Goal: Communication & Community: Answer question/provide support

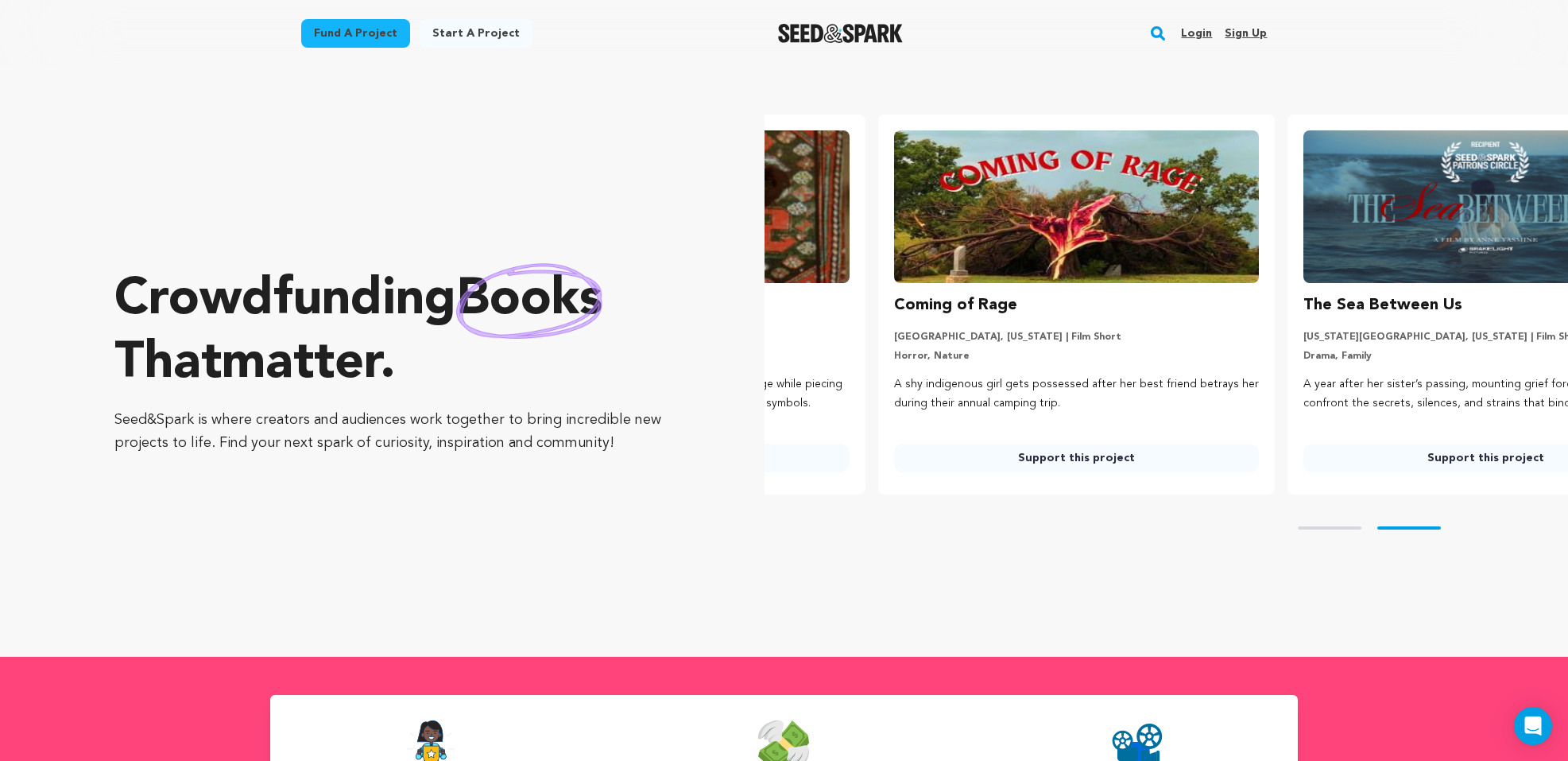
scroll to position [0, 422]
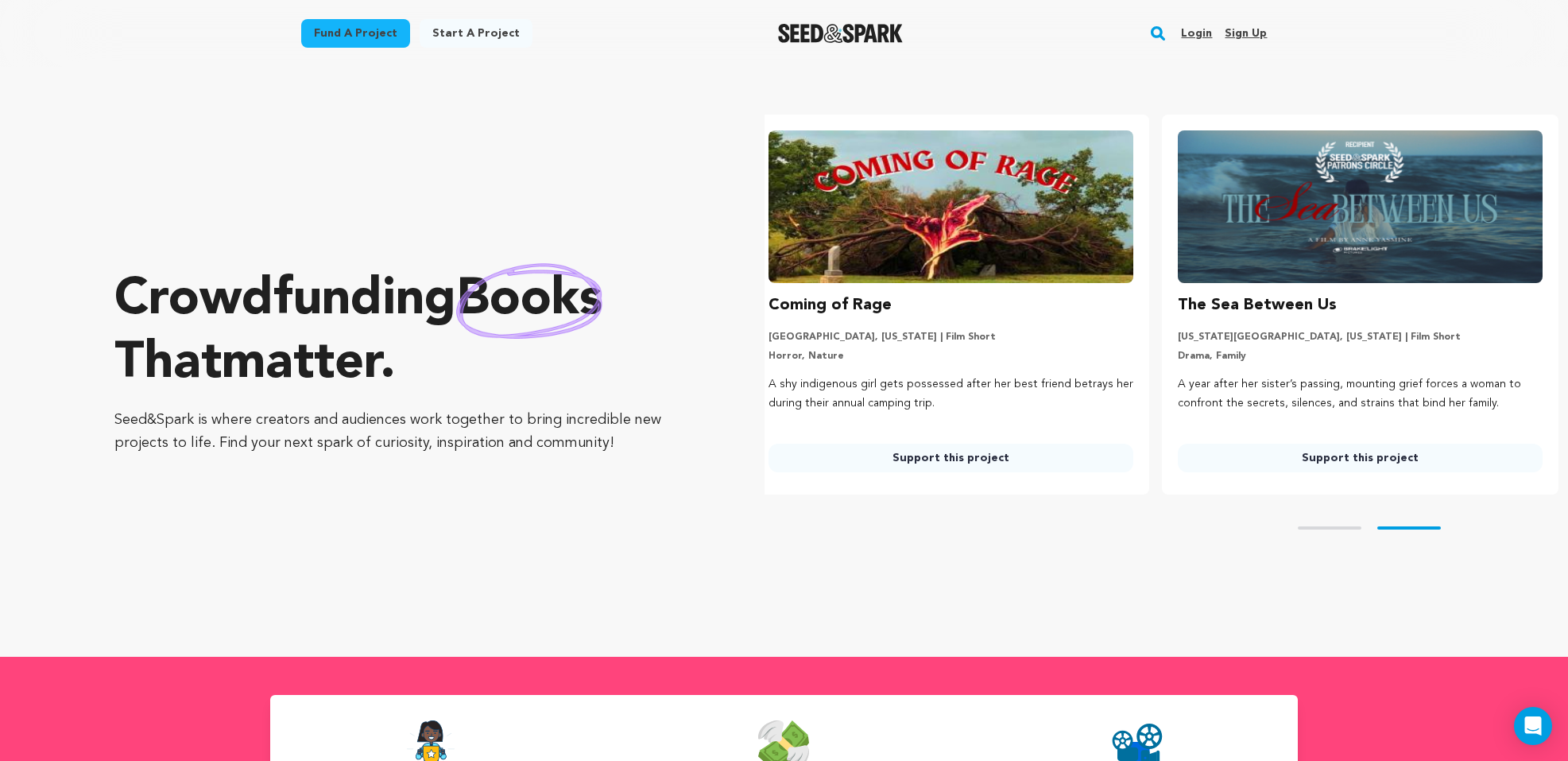
click at [1205, 31] on link "Login" at bounding box center [1196, 33] width 31 height 26
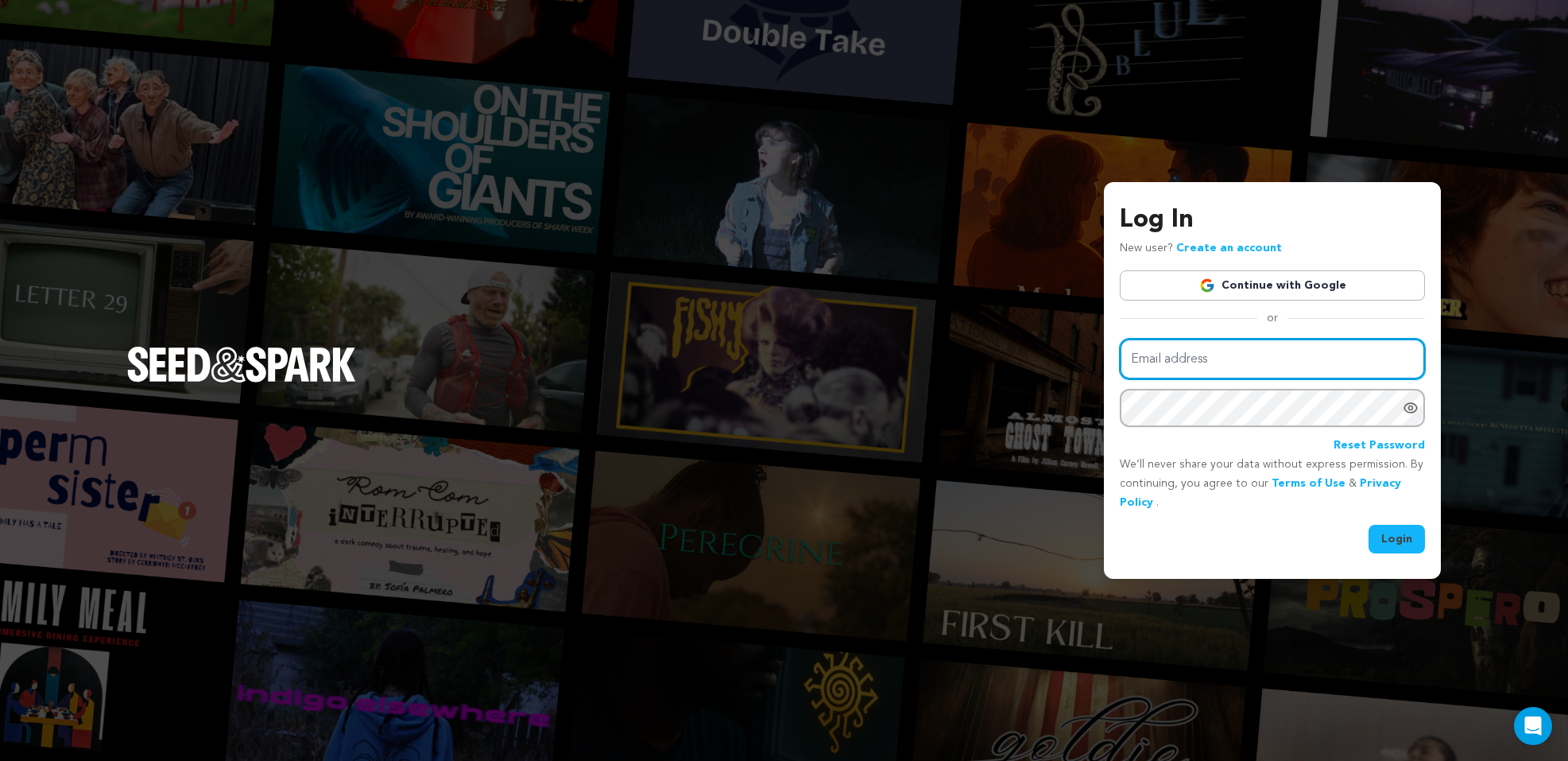
type input "laura@laurasweeney.com"
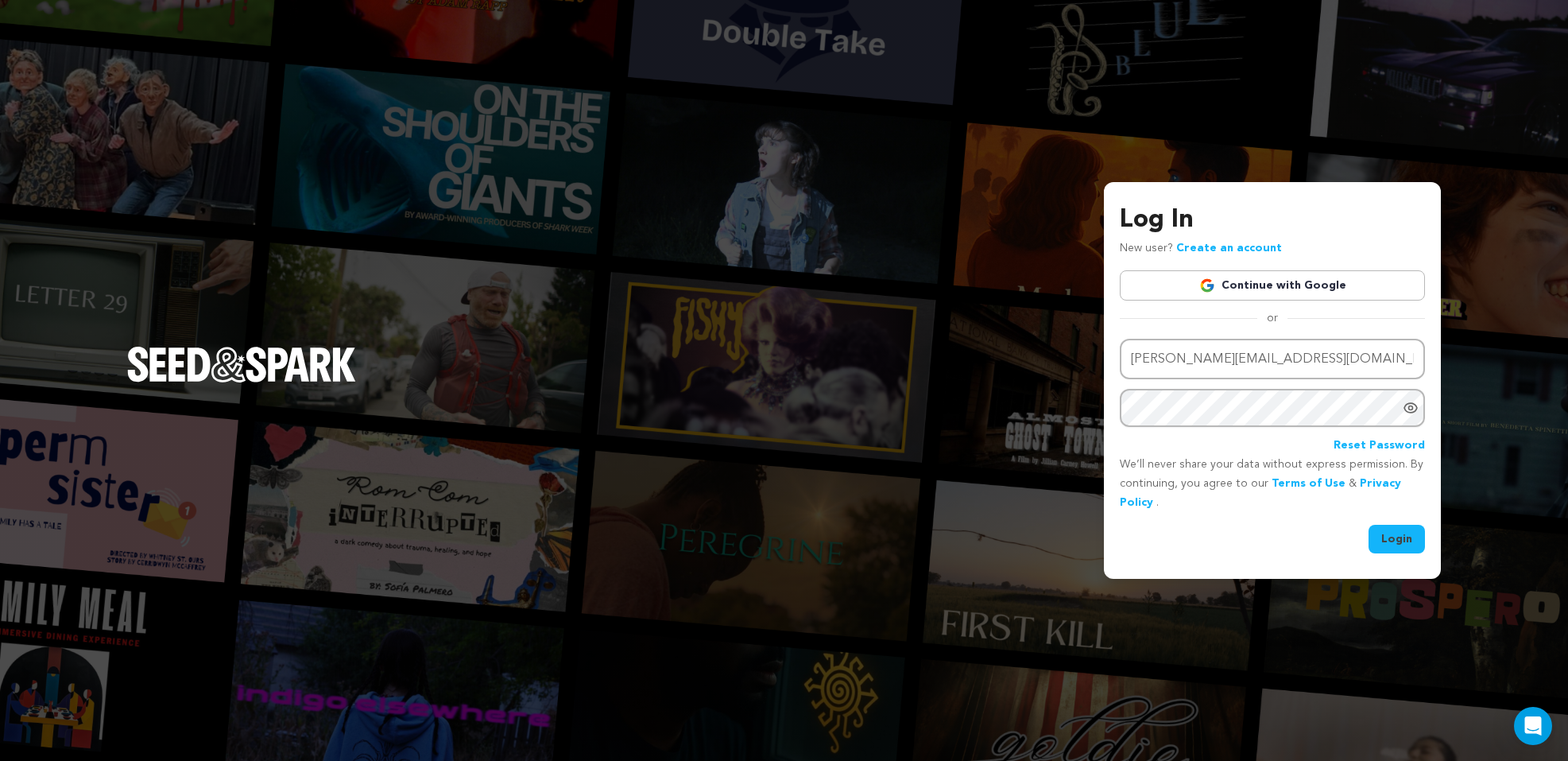
click at [1403, 541] on button "Login" at bounding box center [1397, 539] width 56 height 29
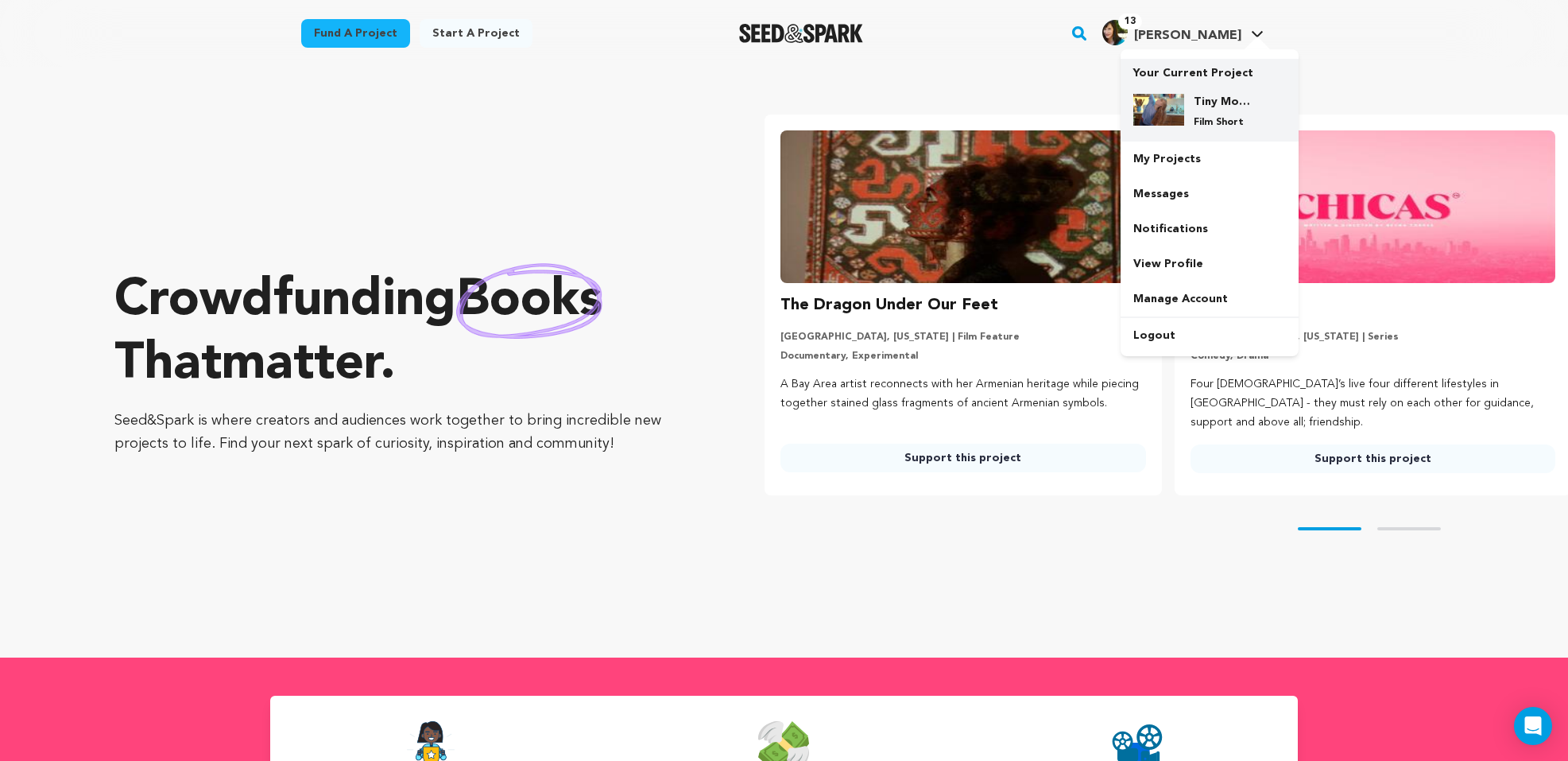
click at [1209, 105] on h4 "Tiny Movements Film Festival Tour" at bounding box center [1223, 101] width 57 height 16
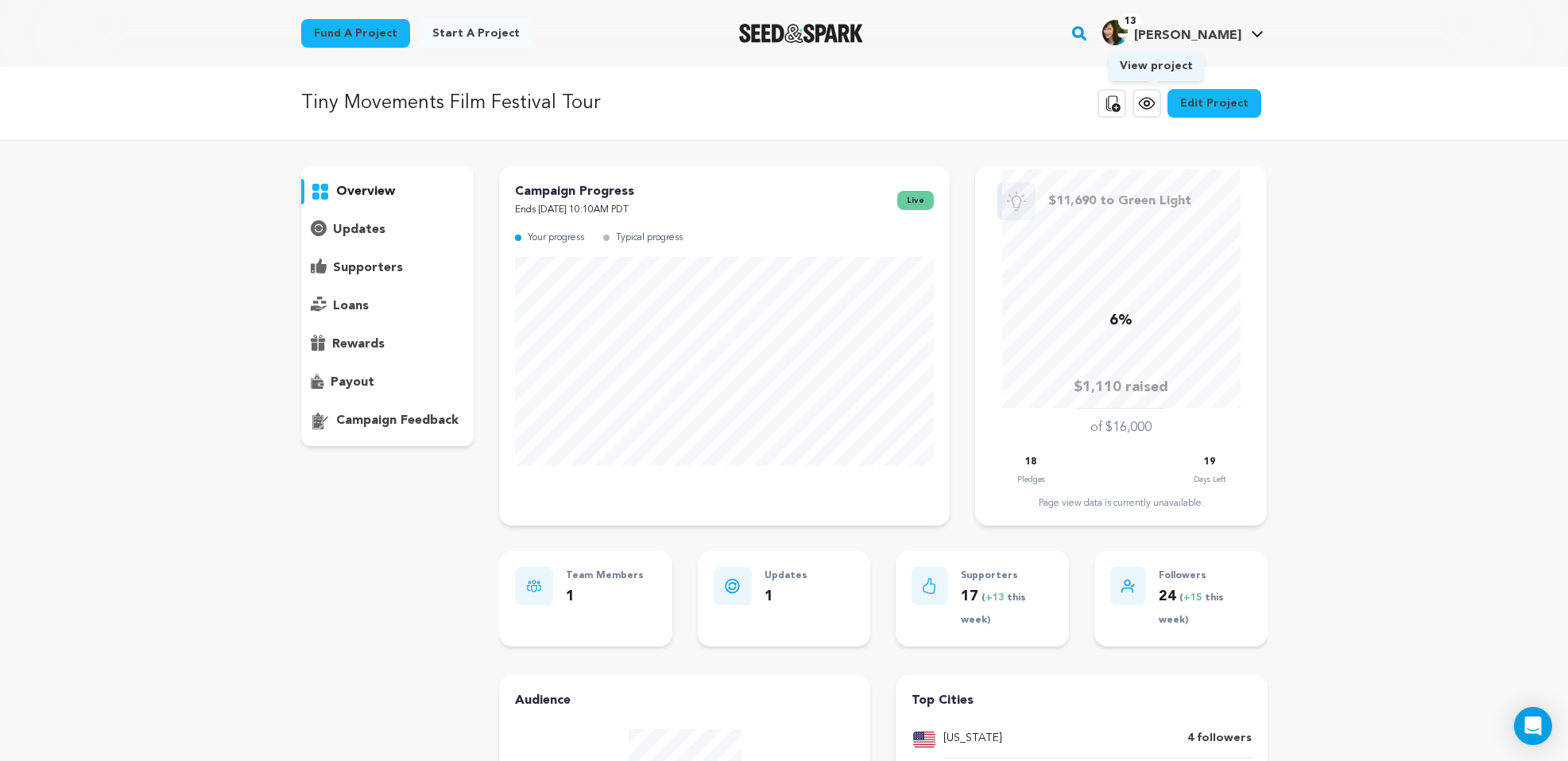
click at [1155, 106] on icon at bounding box center [1147, 103] width 19 height 19
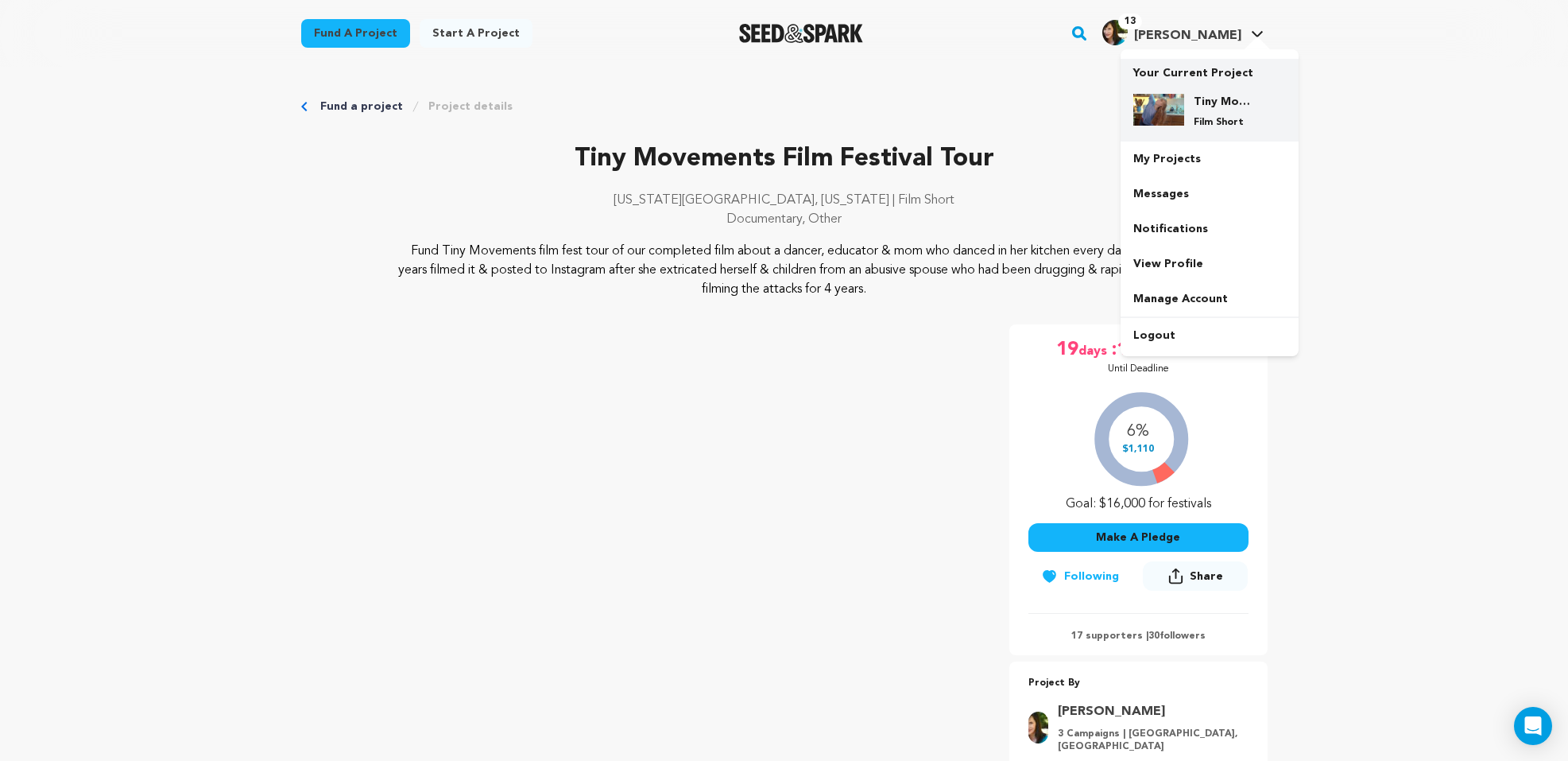
click at [1205, 111] on div "Tiny Movements Film Festival Tour Film Short" at bounding box center [1223, 111] width 76 height 35
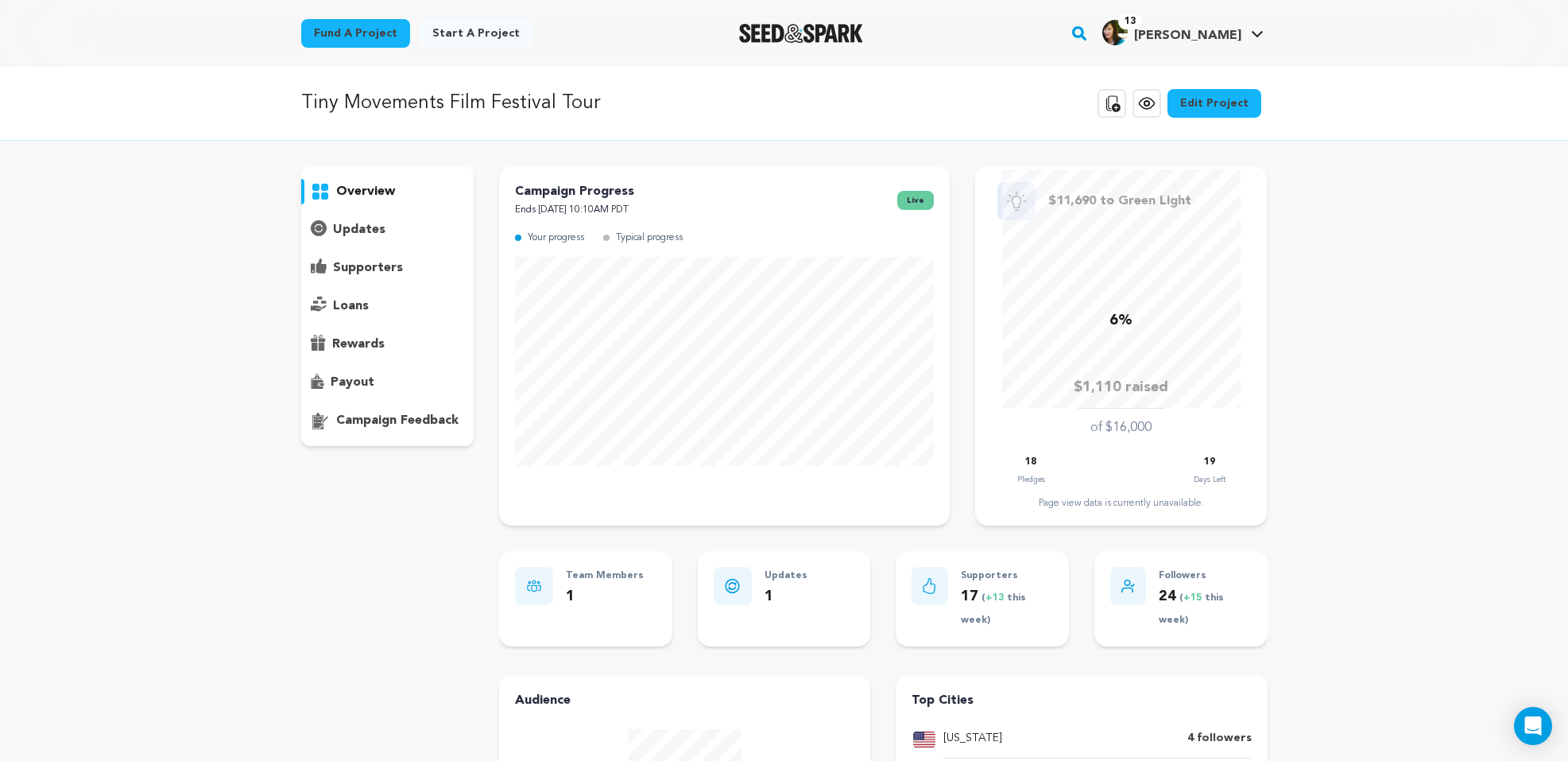
click at [368, 266] on p "supporters" at bounding box center [367, 268] width 70 height 19
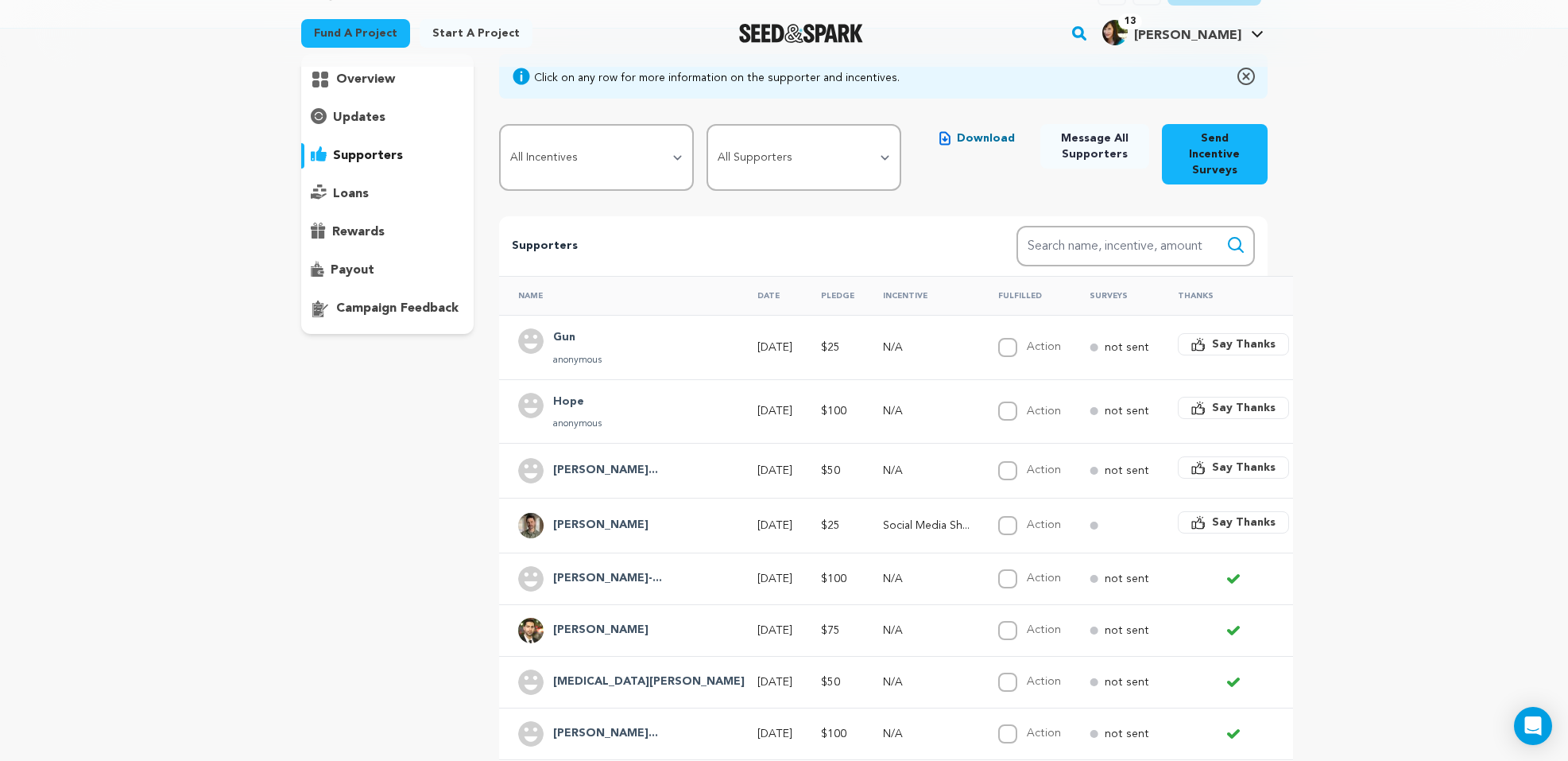
scroll to position [126, 0]
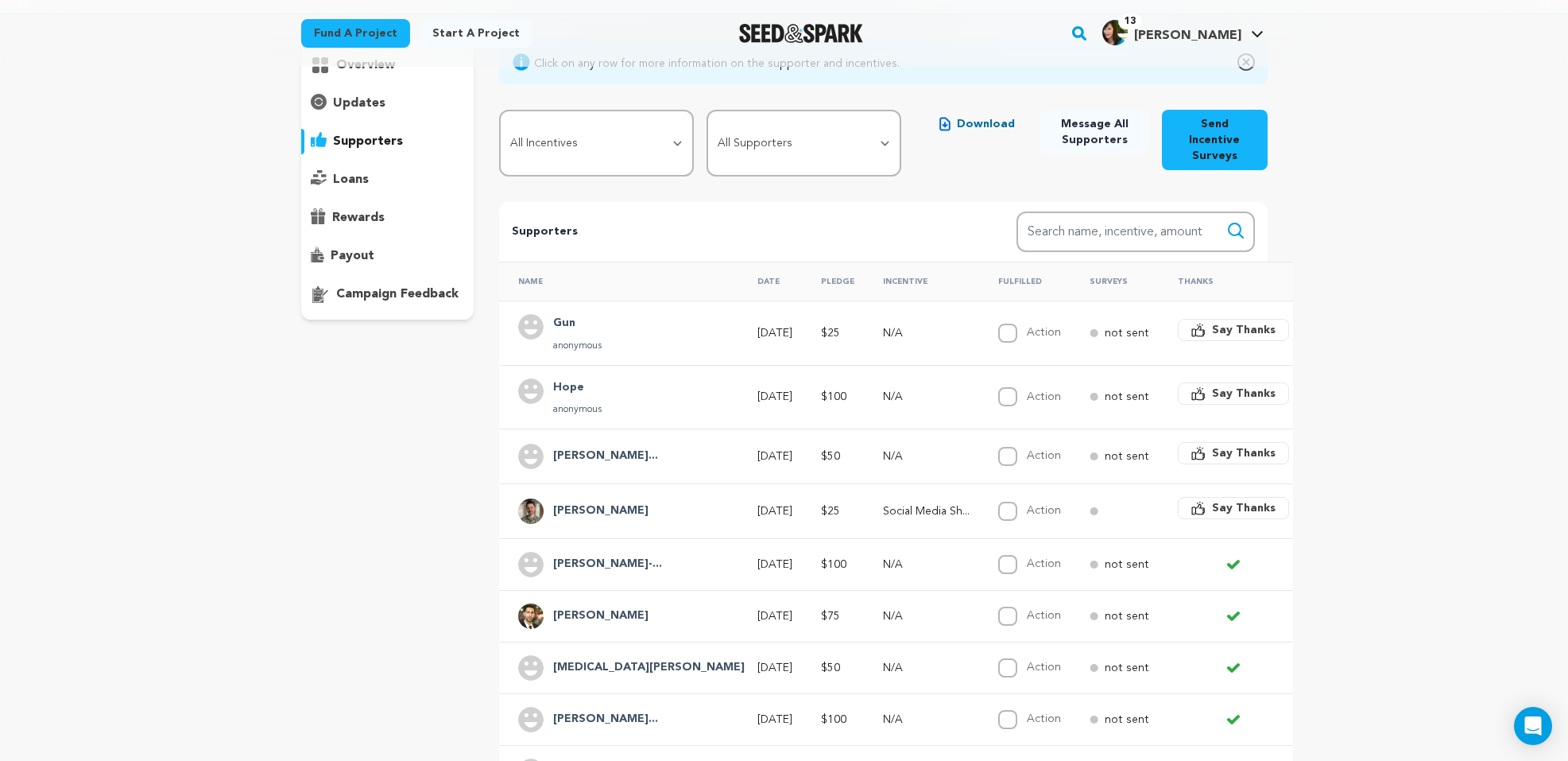
click at [1212, 500] on span "Say Thanks" at bounding box center [1244, 508] width 64 height 16
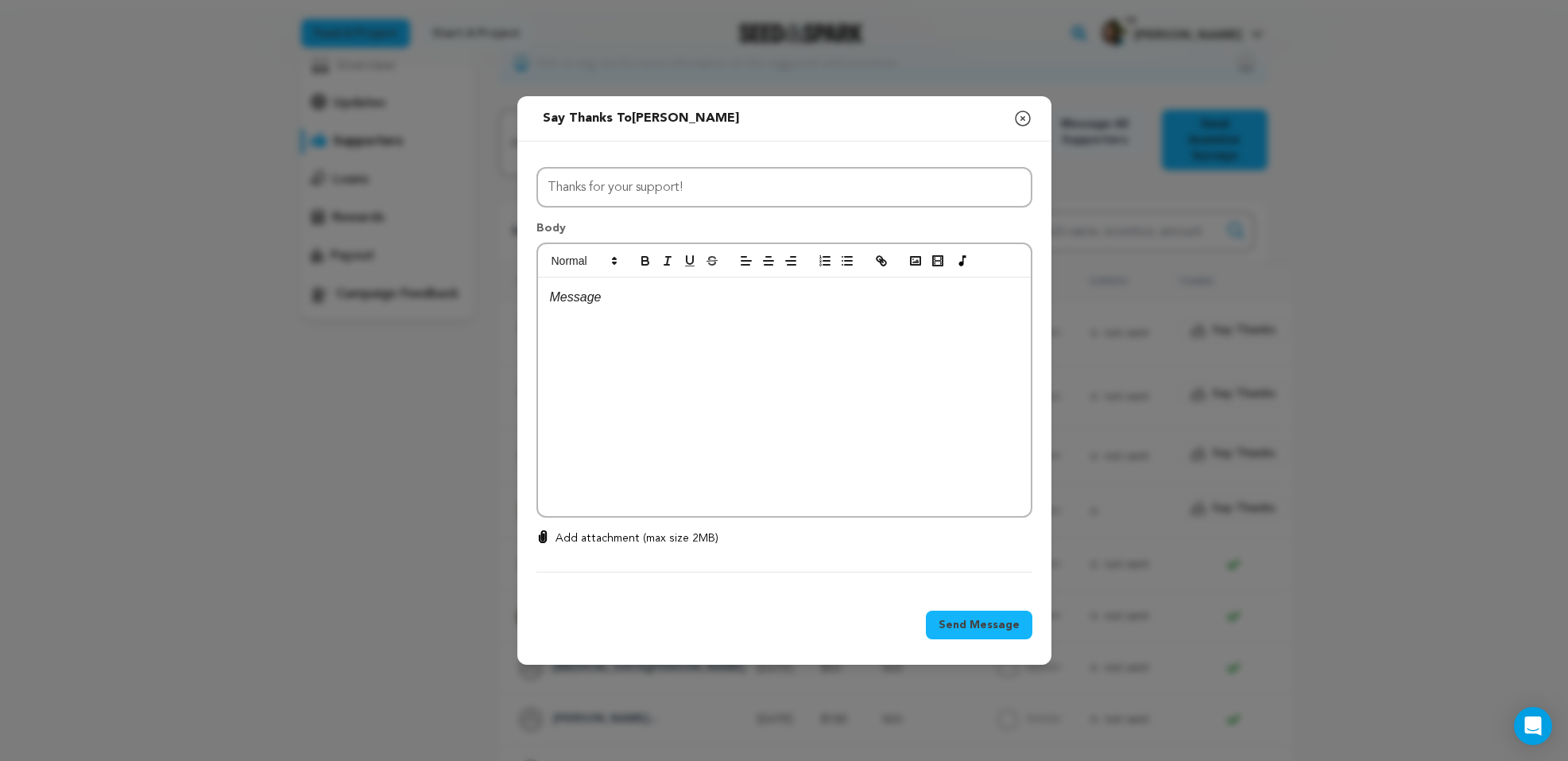
click at [639, 294] on p at bounding box center [784, 297] width 468 height 21
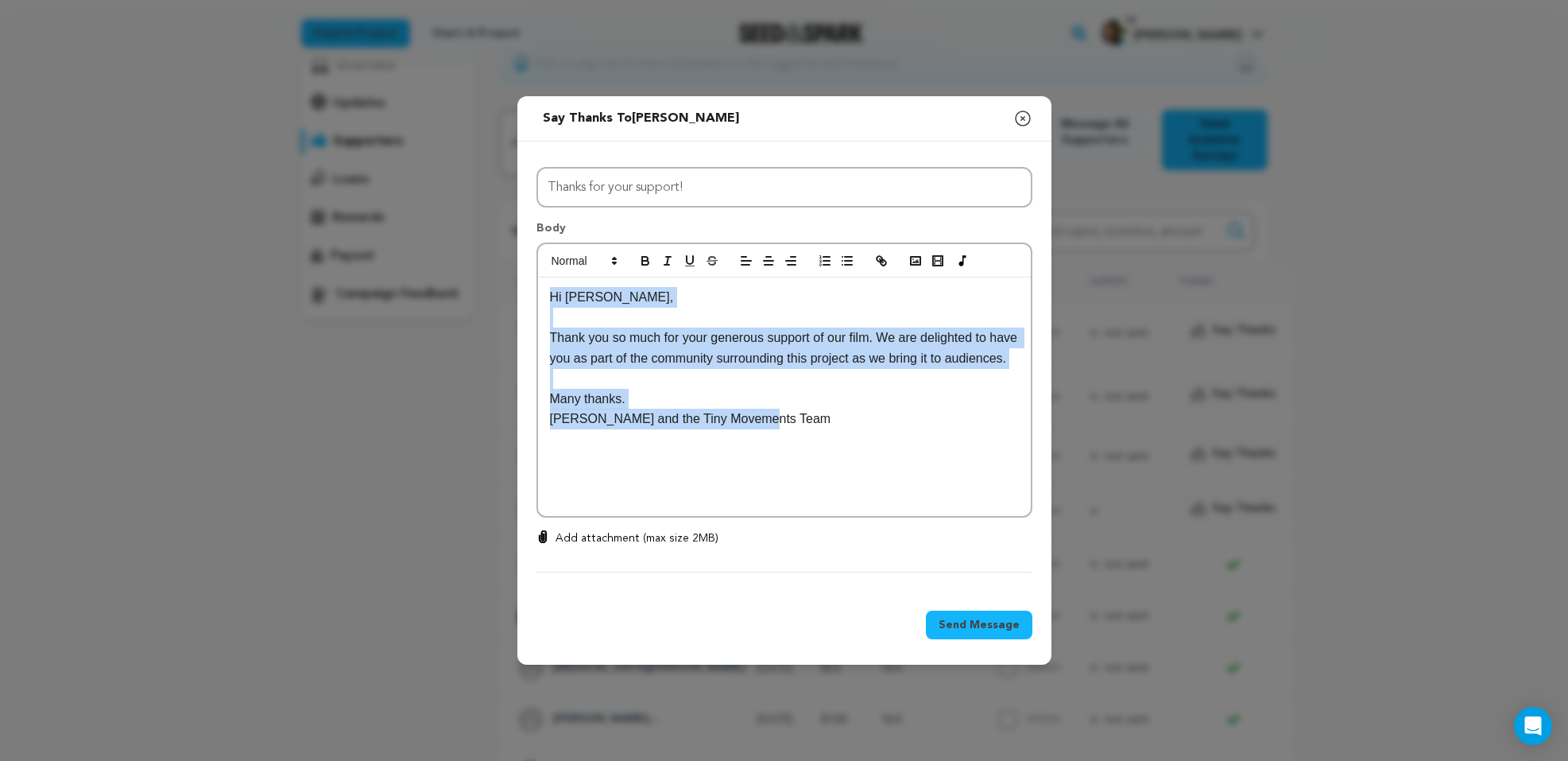
drag, startPoint x: 553, startPoint y: 297, endPoint x: 766, endPoint y: 443, distance: 258.2
click at [766, 443] on div "Hi [PERSON_NAME], Thank you so much for your generous support of our film. We a…" at bounding box center [784, 396] width 492 height 238
copy div "Hi [PERSON_NAME], Thank you so much for your generous support of our film. We a…"
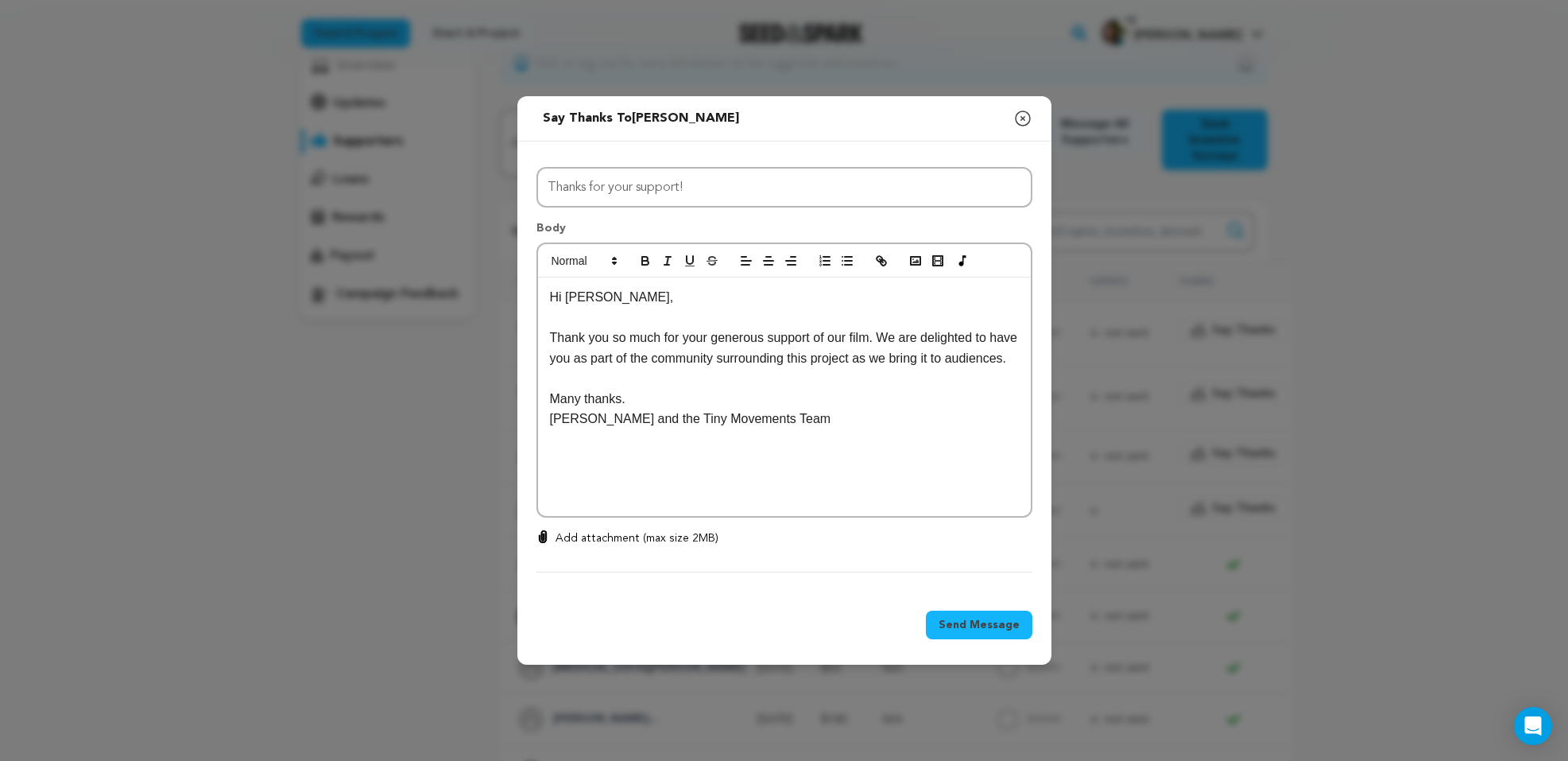
click at [865, 460] on div "Hi [PERSON_NAME], Thank you so much for your generous support of our film. We a…" at bounding box center [784, 396] width 492 height 238
click at [969, 624] on span "Send Message" at bounding box center [979, 624] width 81 height 16
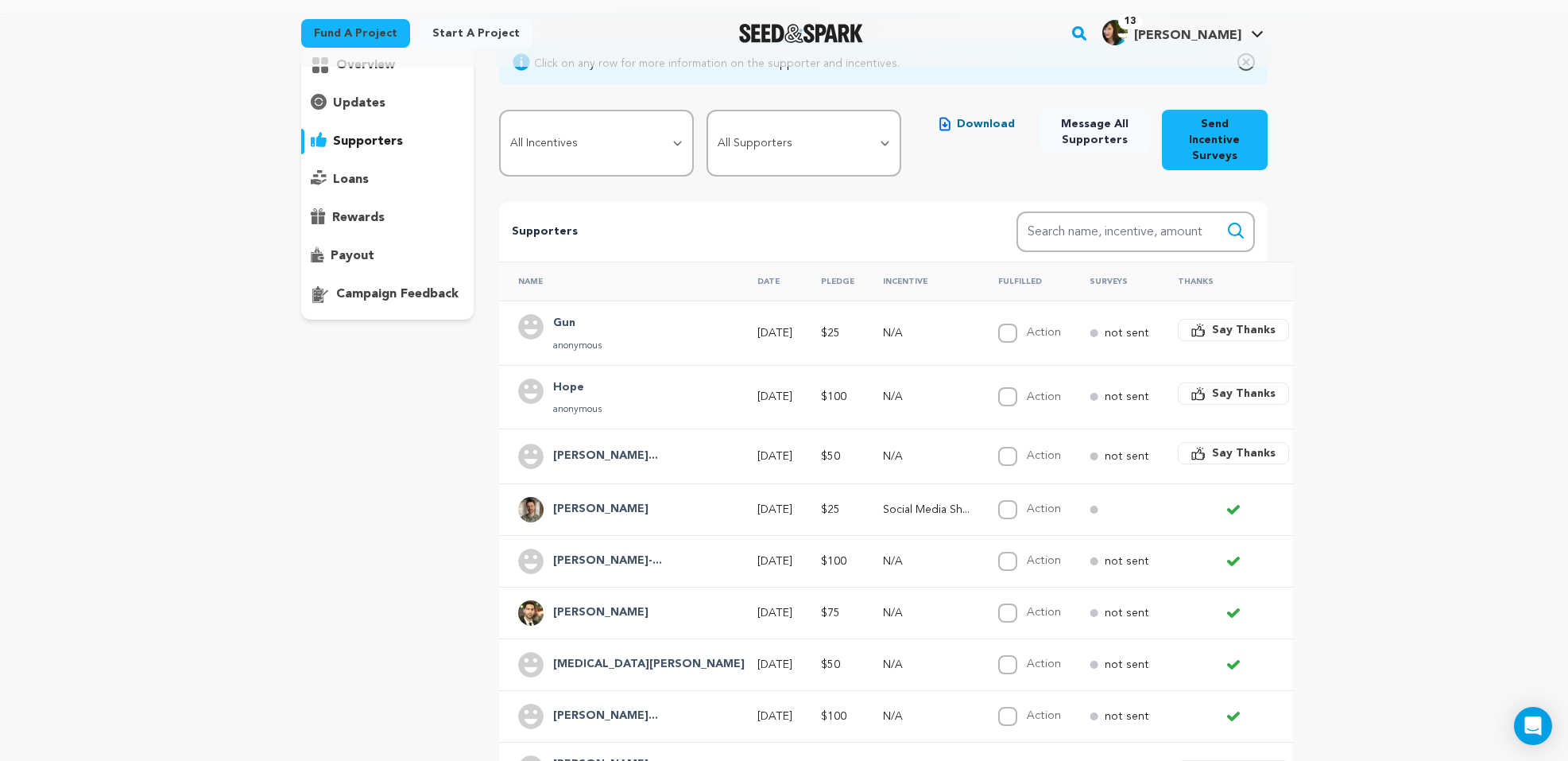
click at [1178, 442] on button "Say Thanks" at bounding box center [1233, 452] width 111 height 22
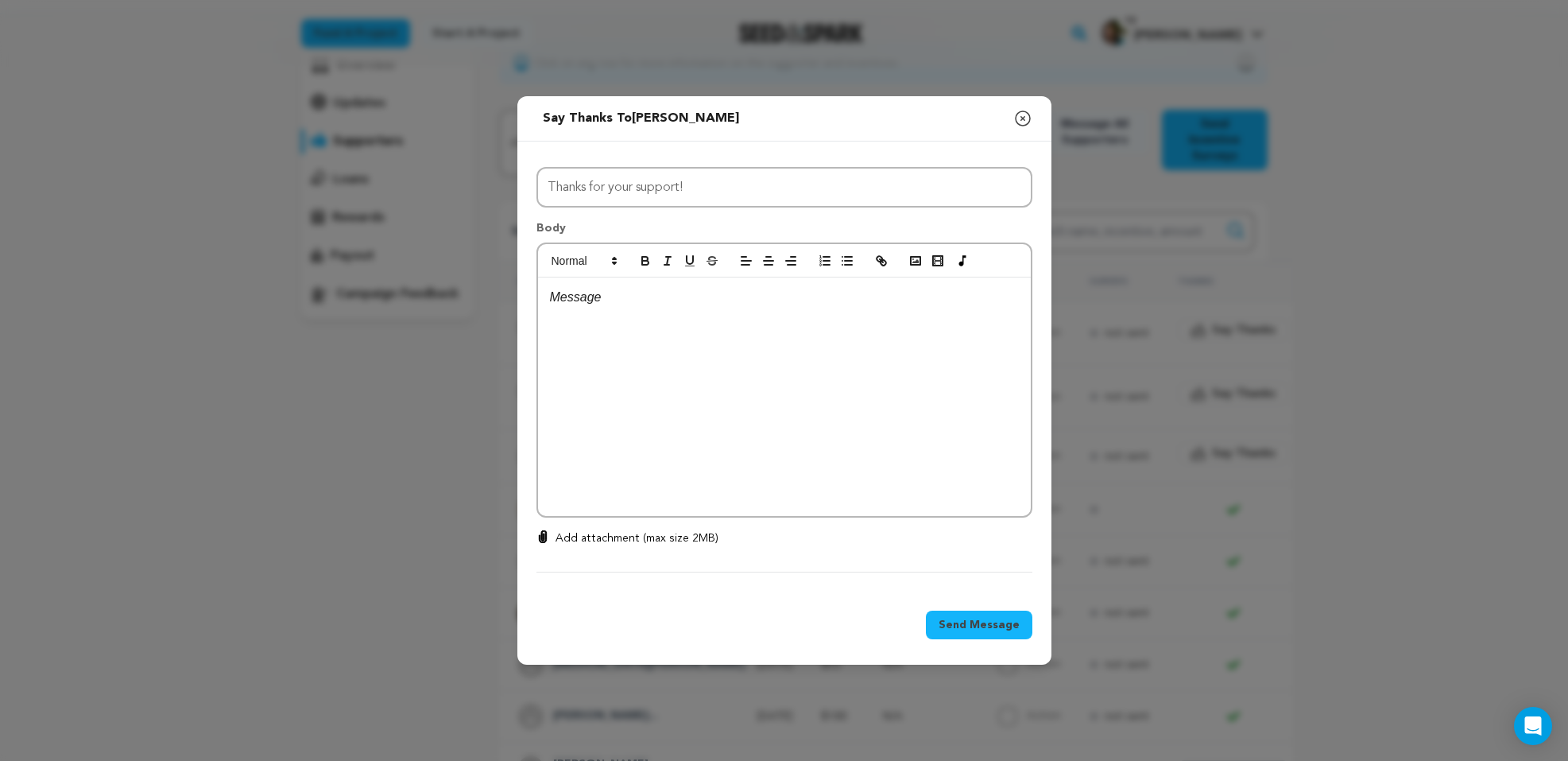
click at [722, 309] on div at bounding box center [784, 396] width 492 height 238
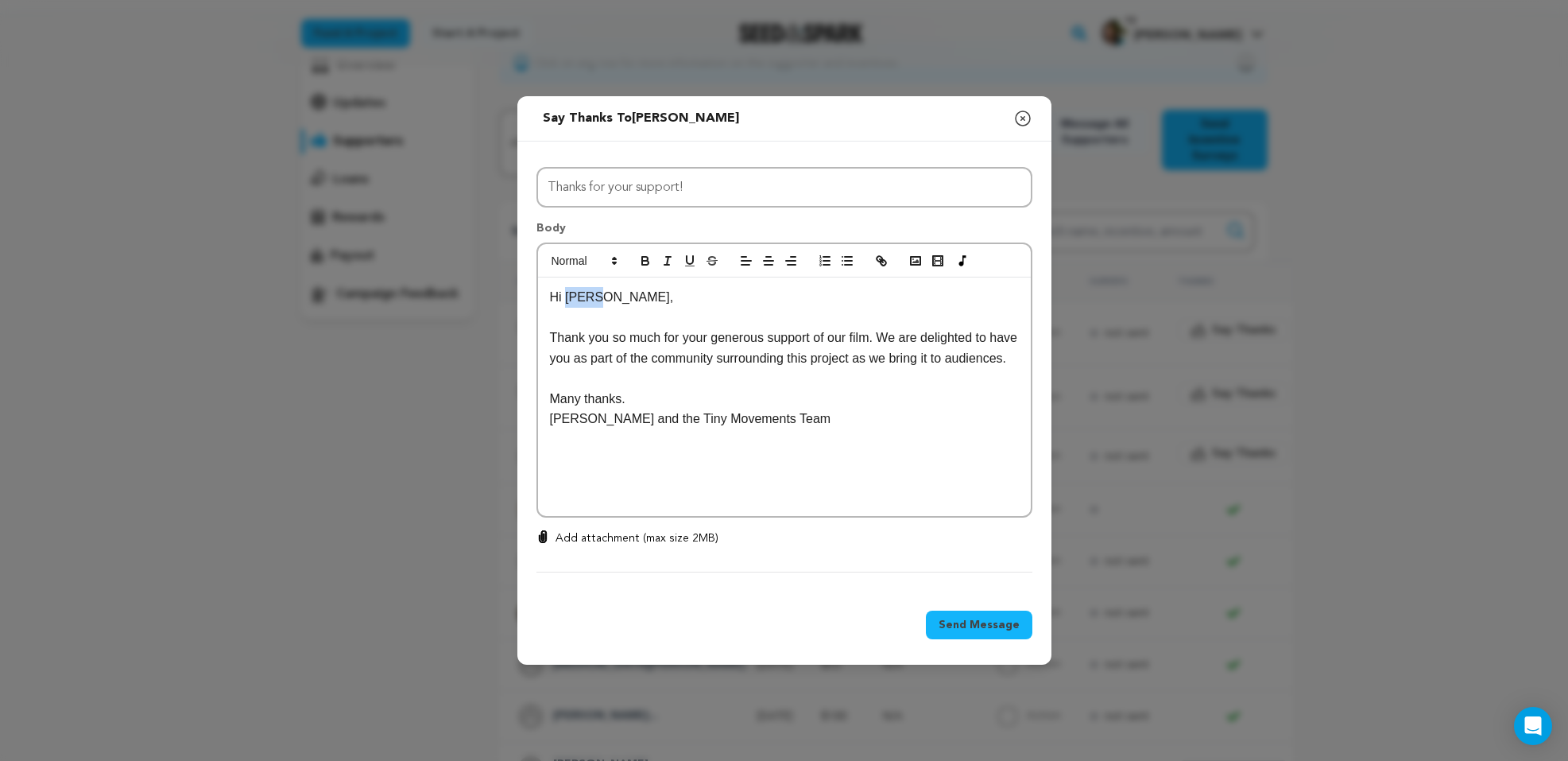
drag, startPoint x: 597, startPoint y: 295, endPoint x: 565, endPoint y: 295, distance: 32.0
click at [565, 295] on p "Hi [PERSON_NAME]," at bounding box center [784, 297] width 468 height 21
click at [654, 368] on p "Thank you so much for your generous support of our film. We are delighted to ha…" at bounding box center [784, 348] width 468 height 40
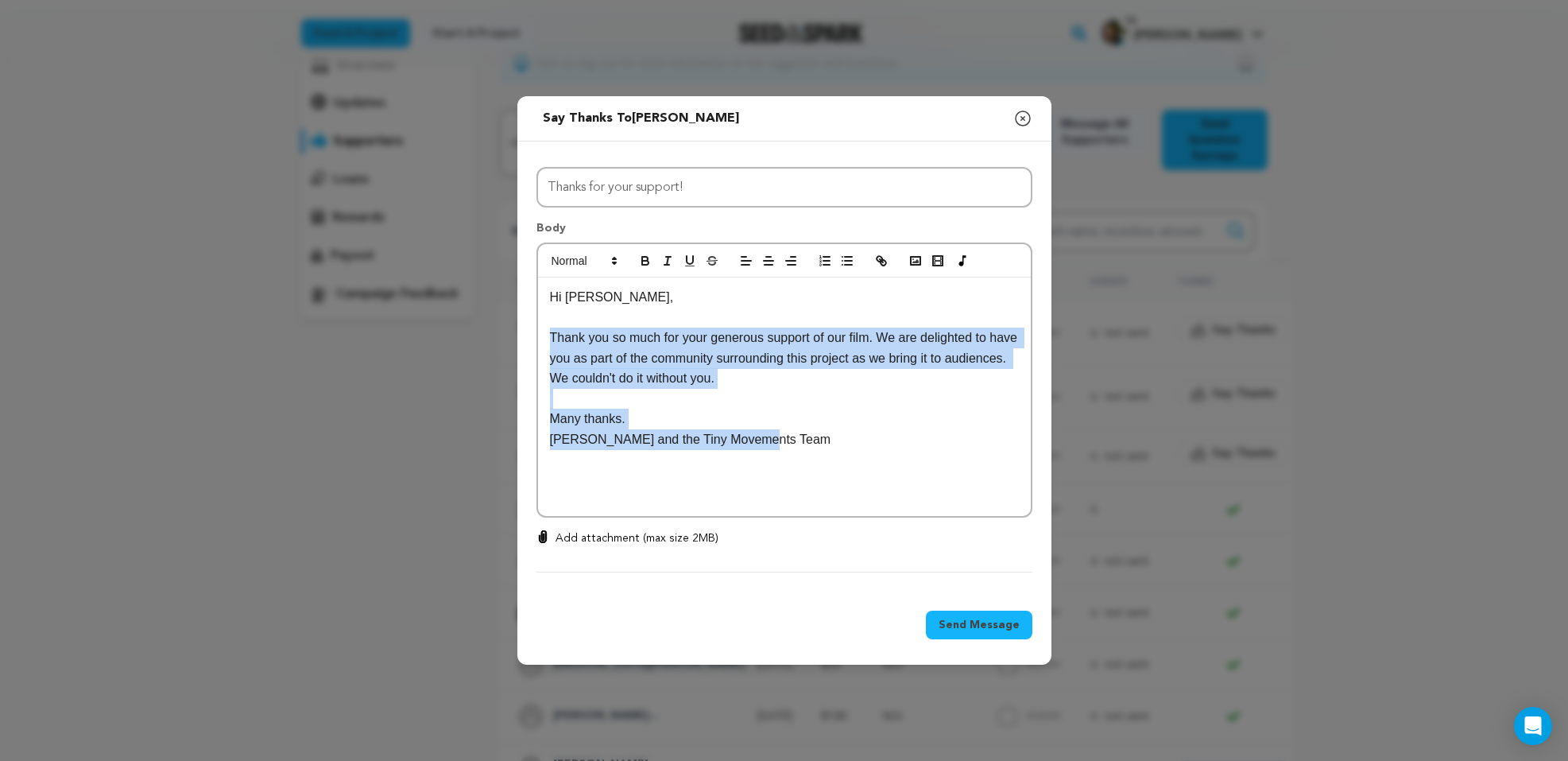
drag, startPoint x: 548, startPoint y: 336, endPoint x: 781, endPoint y: 453, distance: 260.7
click at [781, 453] on div "Hi [PERSON_NAME], Thank you so much for your generous support of our film. We a…" at bounding box center [784, 396] width 492 height 238
copy div "Thank you so much for your generous support of our film. We are delighted to ha…"
click at [980, 623] on span "Send Message" at bounding box center [979, 624] width 81 height 16
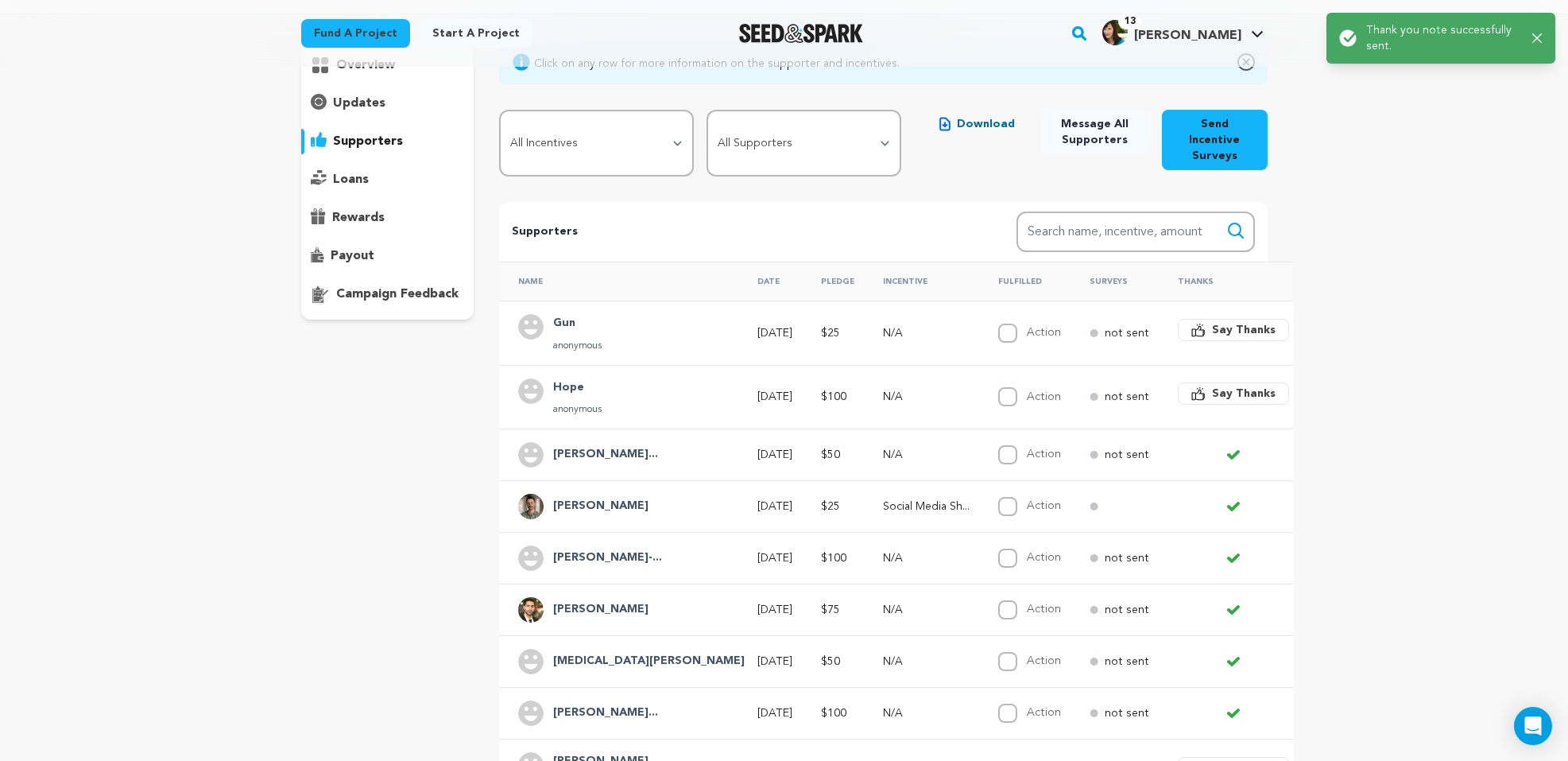
click at [1212, 385] on span "Say Thanks" at bounding box center [1244, 393] width 64 height 16
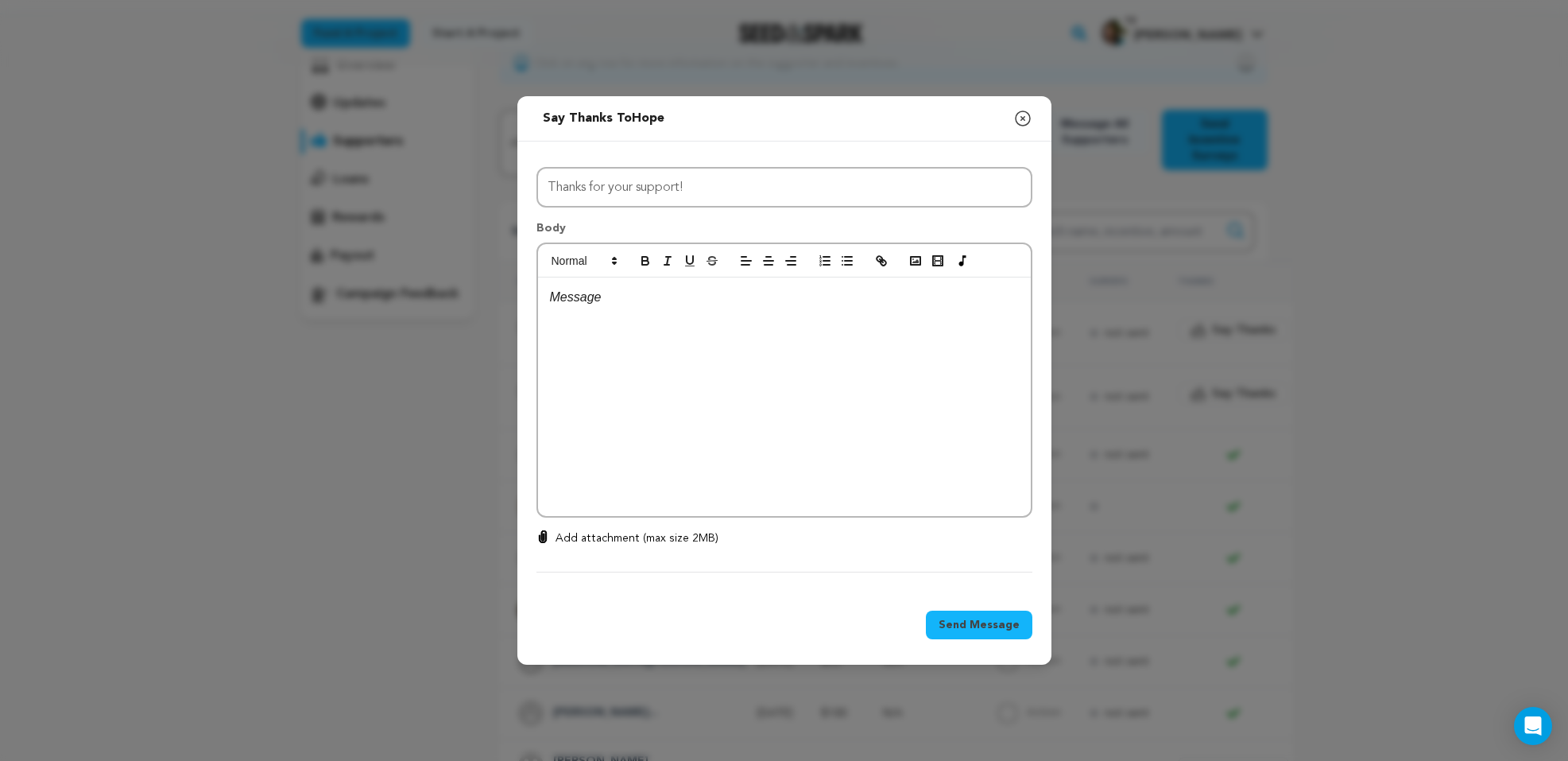
click at [742, 328] on div at bounding box center [784, 396] width 492 height 238
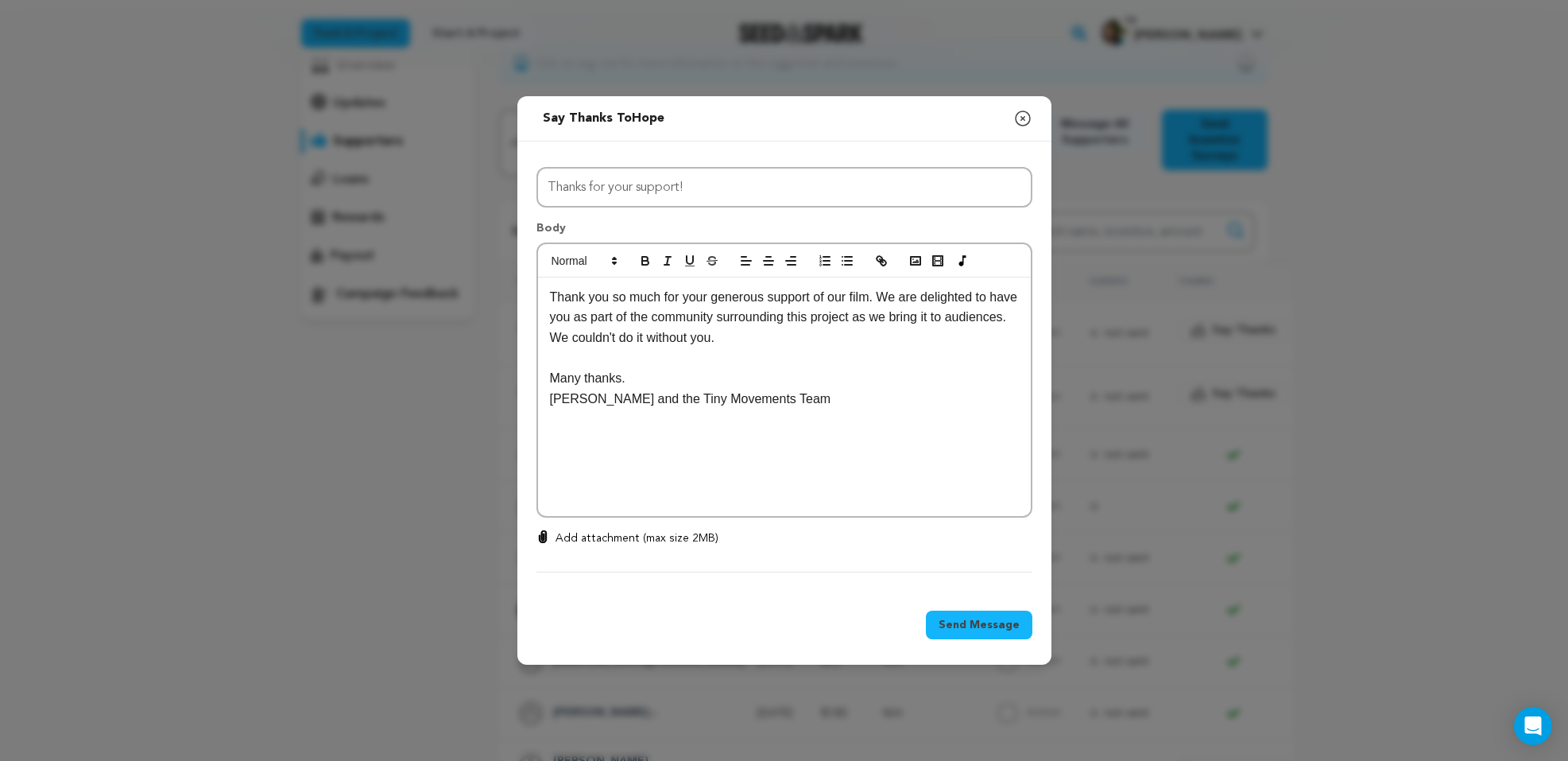
click at [549, 294] on div "Thank you so much for your generous support of our film. We are delighted to ha…" at bounding box center [784, 396] width 492 height 238
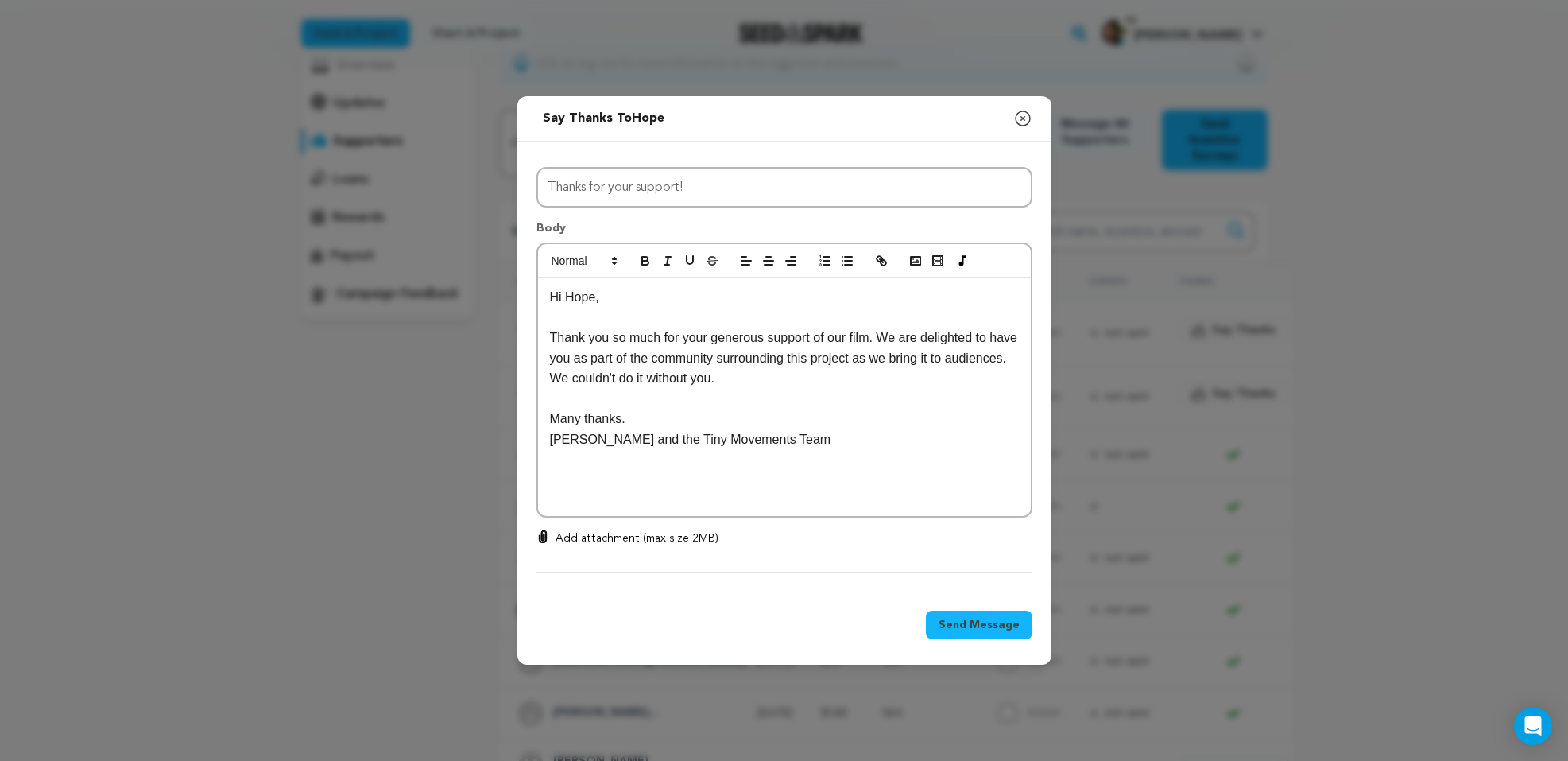
click at [583, 438] on p "[PERSON_NAME] and the Tiny Movements Team" at bounding box center [784, 440] width 468 height 21
drag, startPoint x: 629, startPoint y: 436, endPoint x: 544, endPoint y: 436, distance: 85.0
click at [544, 436] on div "Hi [PERSON_NAME], Thank you so much for your generous support of our film. We a…" at bounding box center [784, 396] width 492 height 238
click at [964, 627] on span "Send Message" at bounding box center [979, 624] width 81 height 16
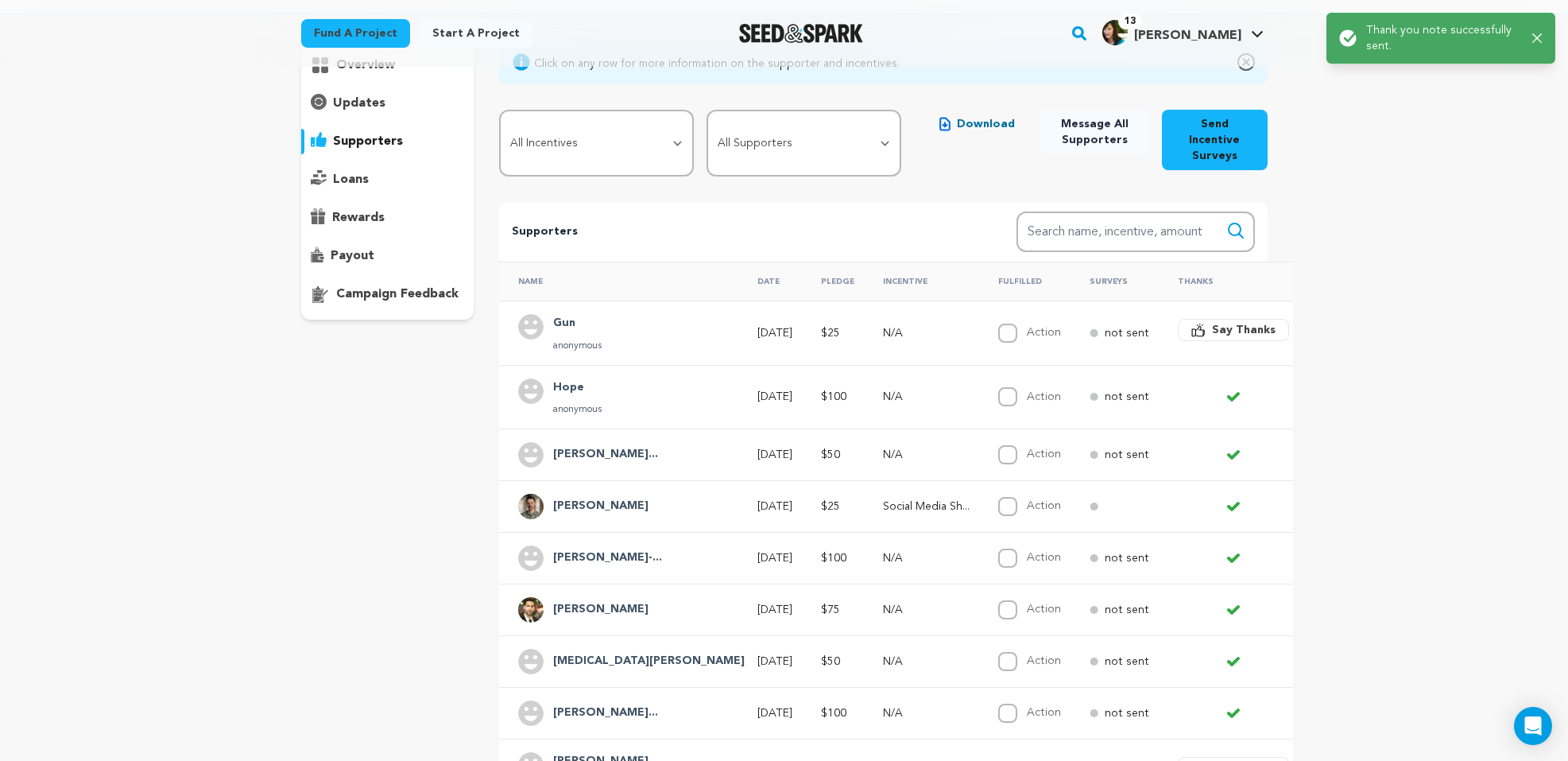
click at [1212, 322] on span "Say Thanks" at bounding box center [1244, 330] width 64 height 16
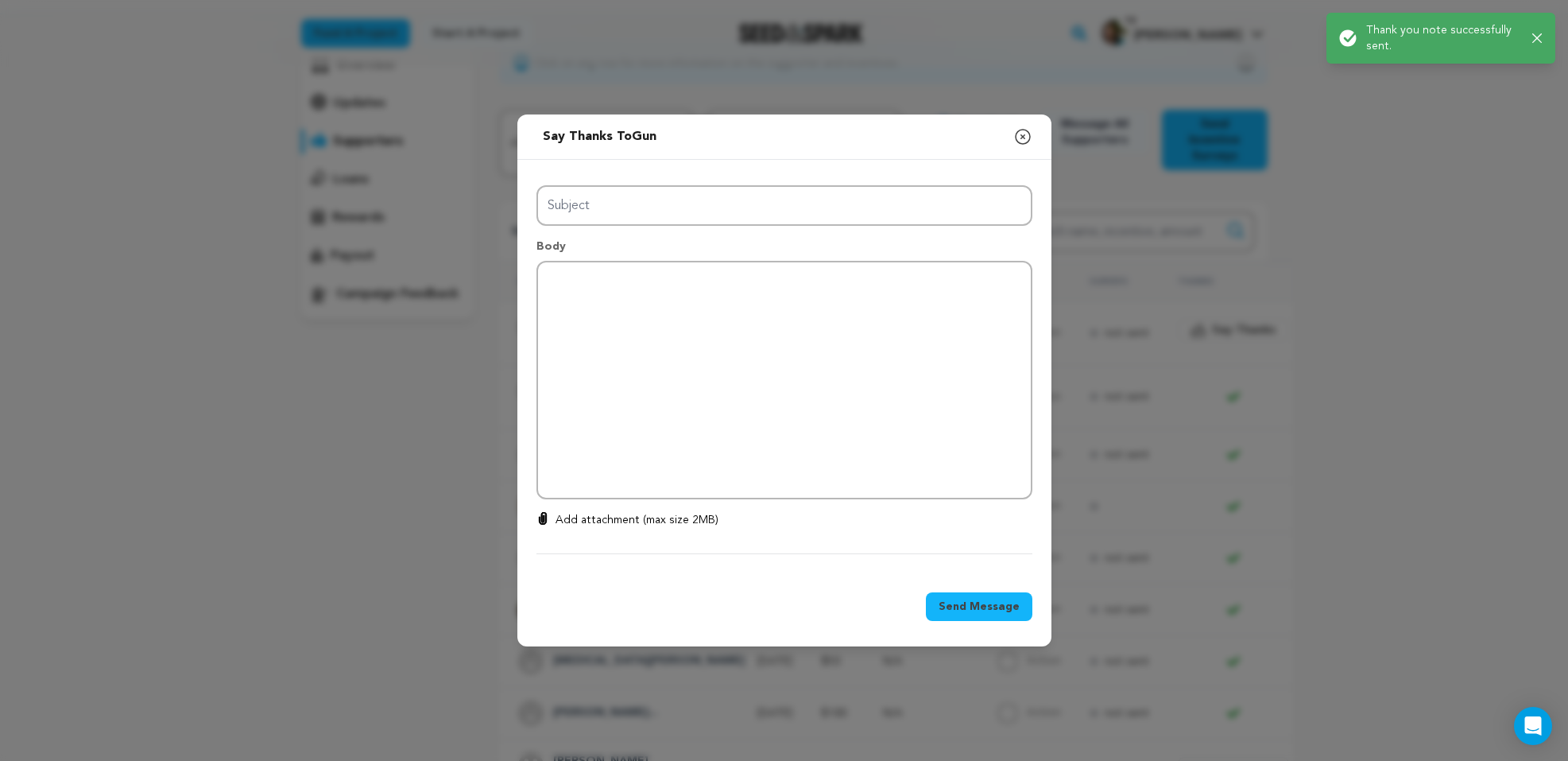
type input "Thanks for your support!"
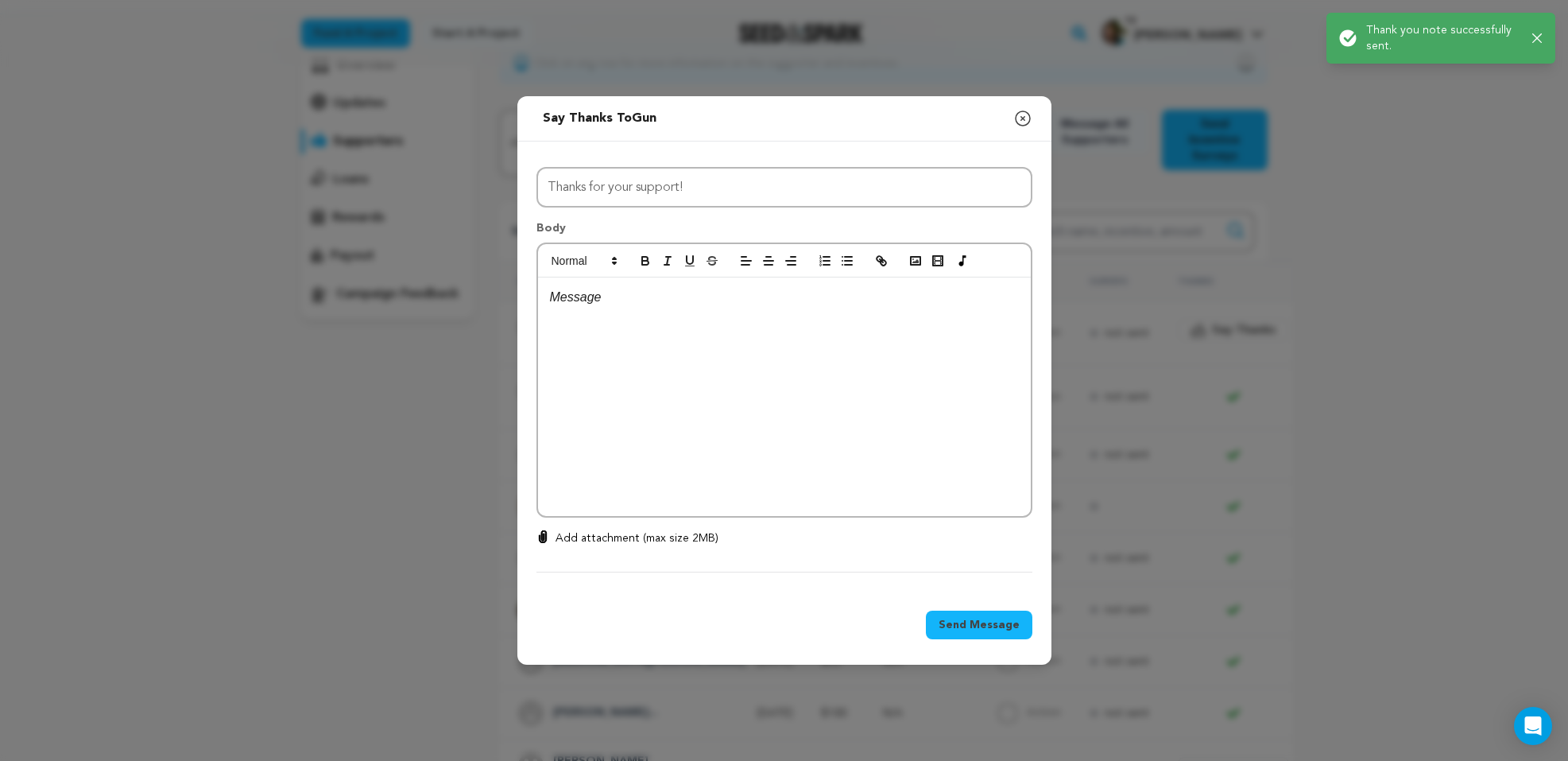
click at [712, 328] on div at bounding box center [784, 396] width 492 height 238
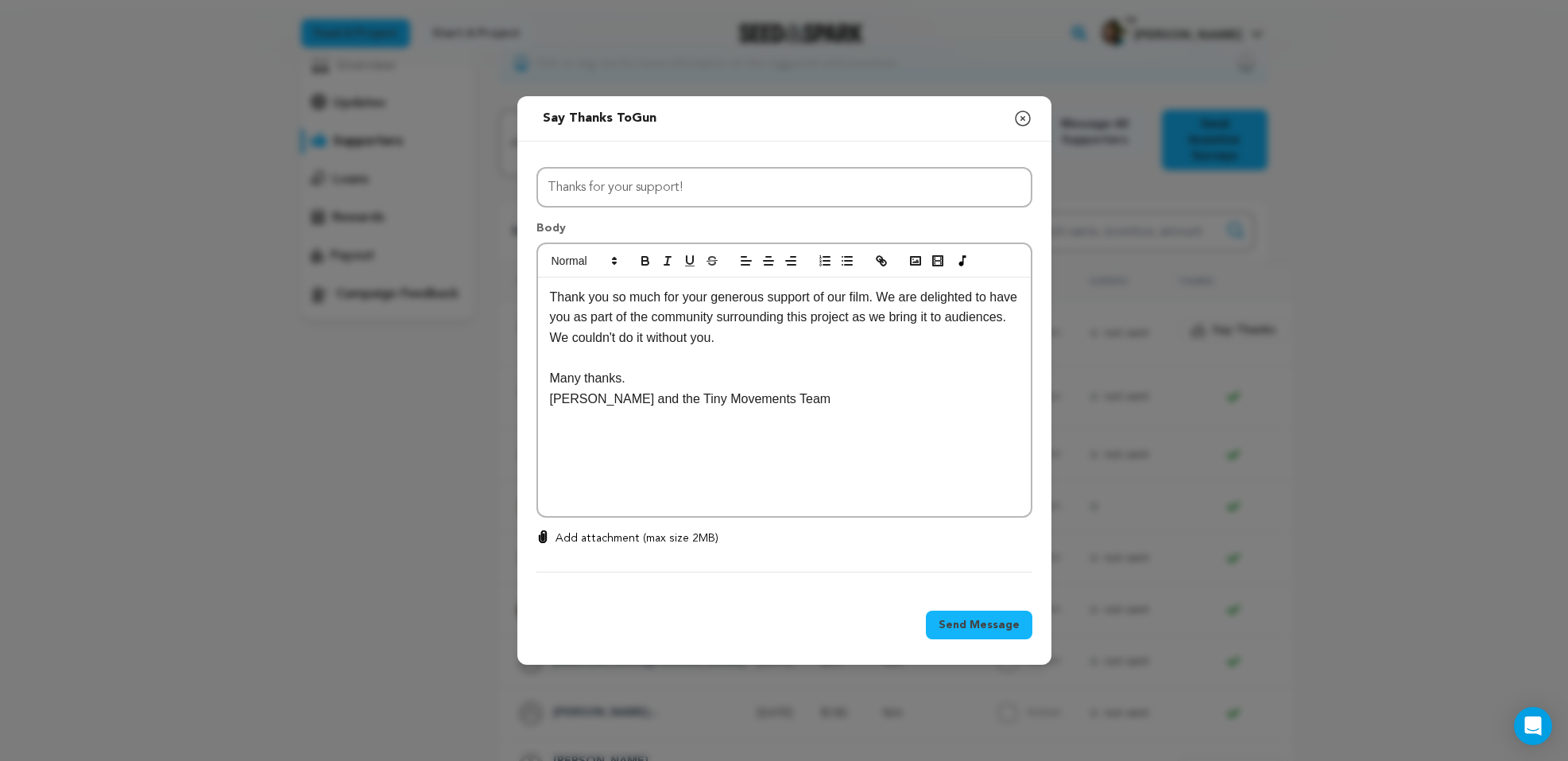
click at [548, 295] on div "Thank you so much for your generous support of our film. We are delighted to ha…" at bounding box center [784, 396] width 492 height 238
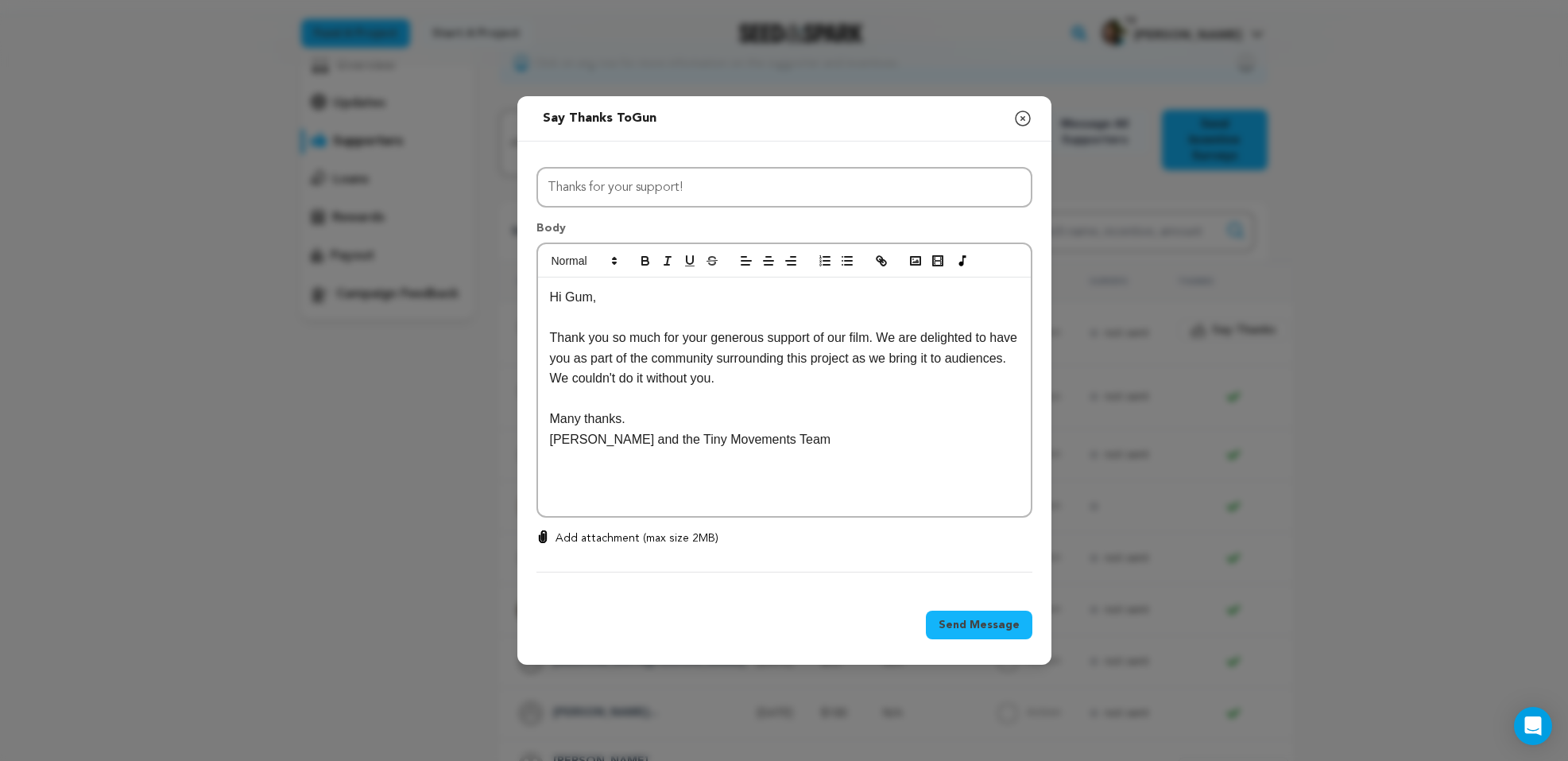
drag, startPoint x: 588, startPoint y: 301, endPoint x: 620, endPoint y: 303, distance: 32.1
click at [588, 301] on p "Hi Gum," at bounding box center [784, 297] width 468 height 21
drag, startPoint x: 630, startPoint y: 437, endPoint x: 507, endPoint y: 438, distance: 123.0
click at [507, 438] on div "Send message to Gun Say thanks to Gun Compose New Message Close modal All Incen…" at bounding box center [784, 380] width 1568 height 761
click at [981, 619] on span "Send Message" at bounding box center [979, 624] width 81 height 16
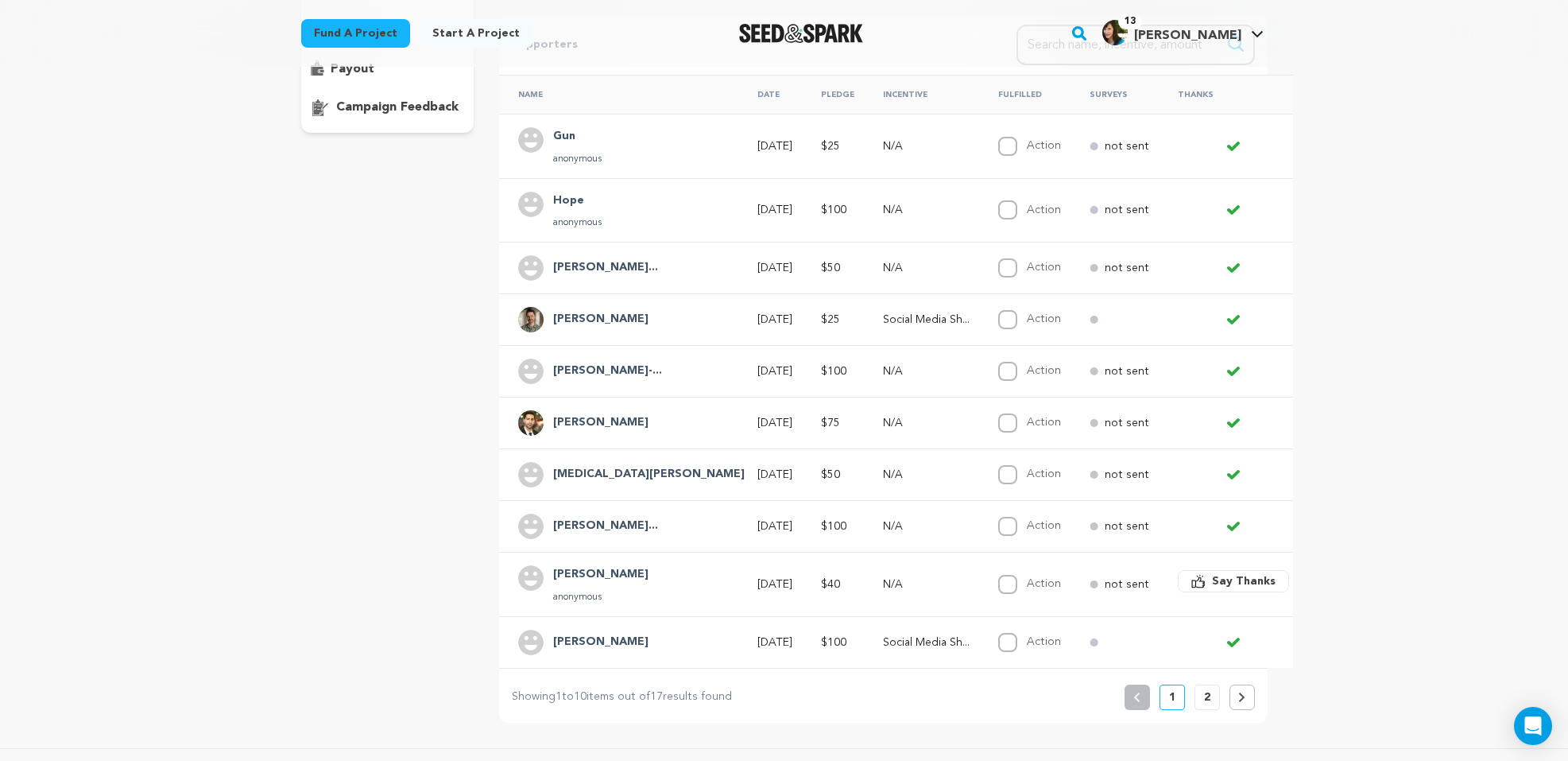
scroll to position [315, 0]
click at [1212, 571] on span "Say Thanks" at bounding box center [1244, 578] width 64 height 16
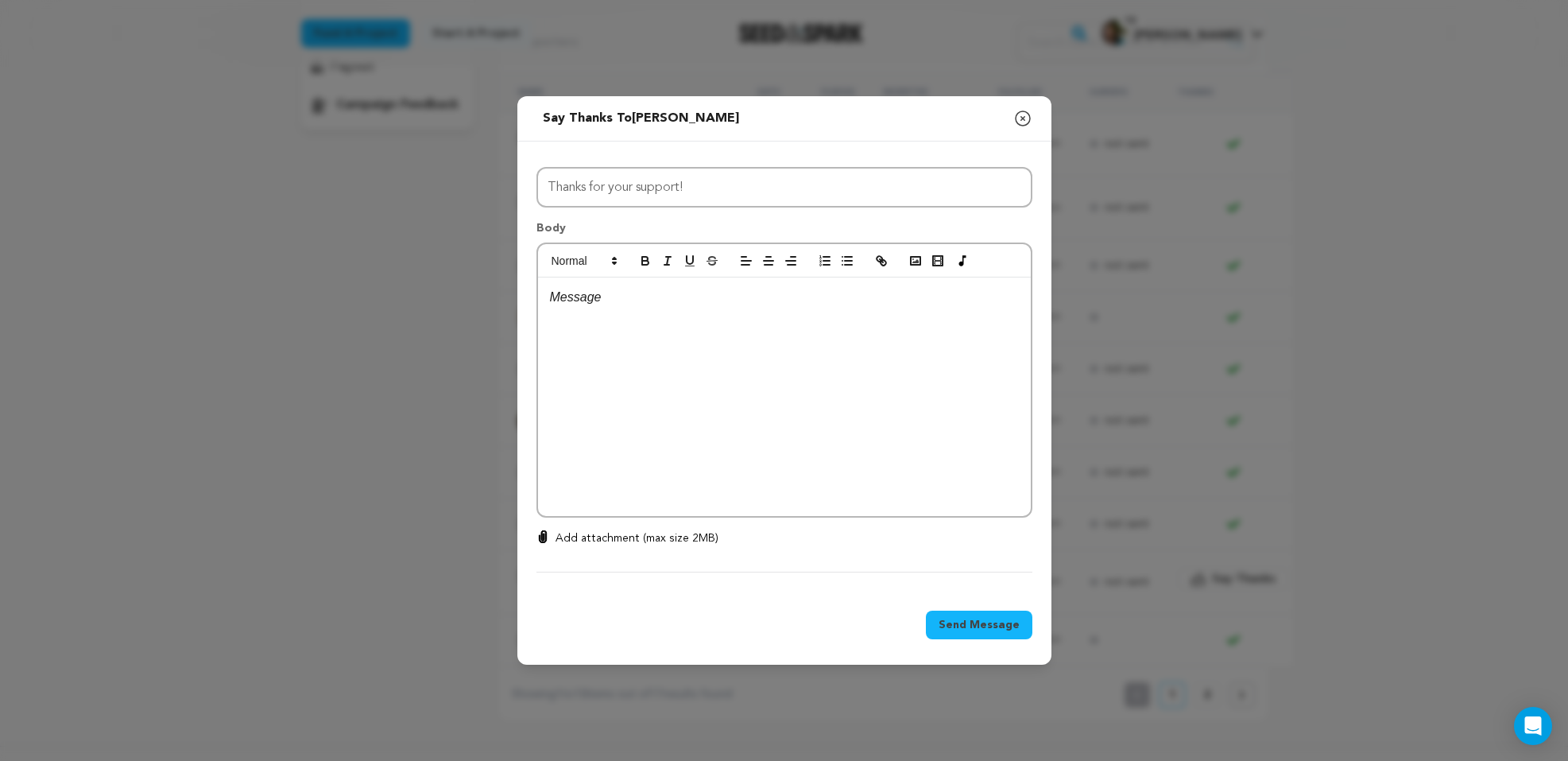
click at [612, 297] on p at bounding box center [784, 297] width 468 height 21
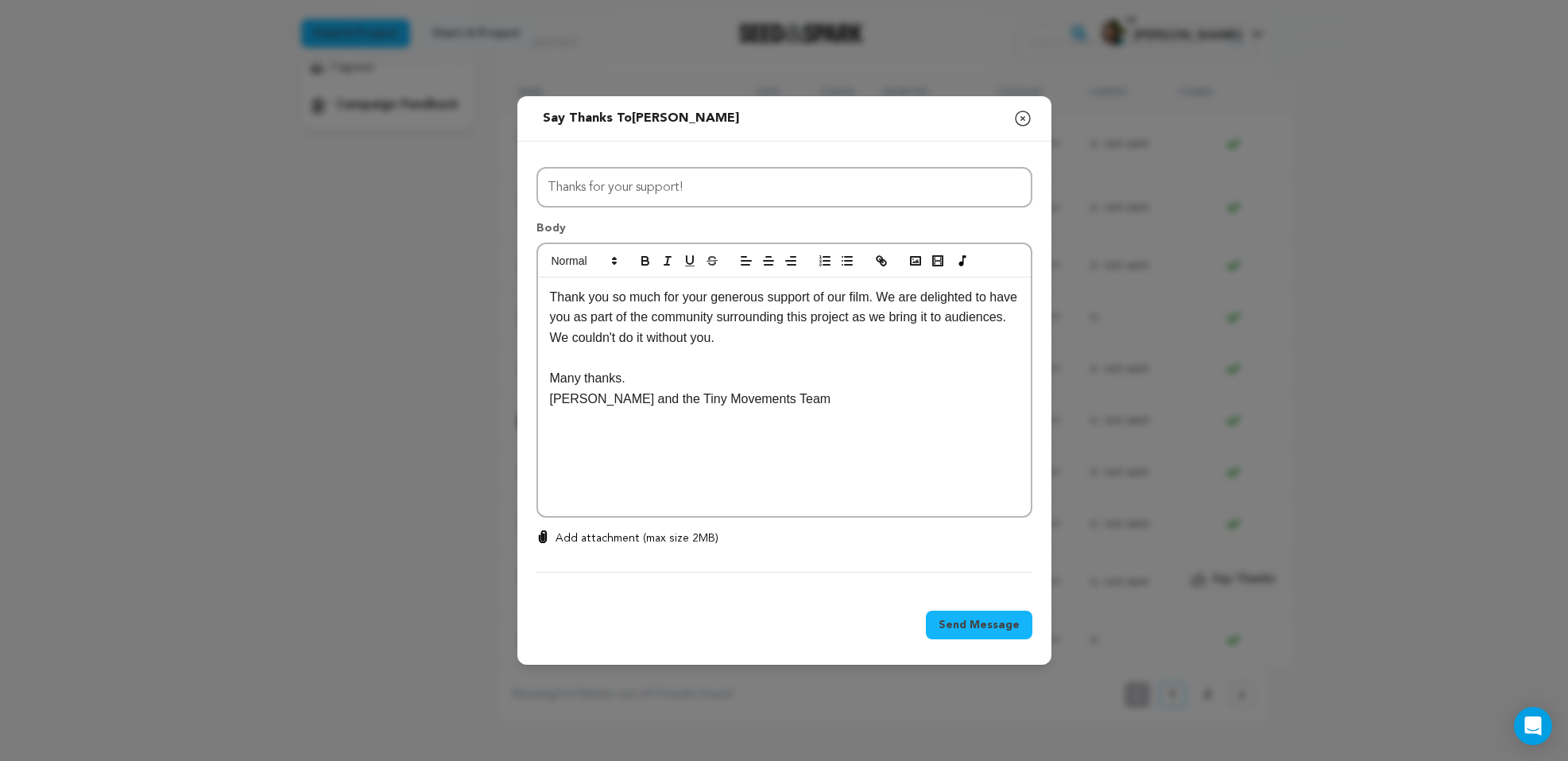
click at [553, 294] on p "Thank you so much for your generous support of our film. We are delighted to ha…" at bounding box center [784, 317] width 468 height 61
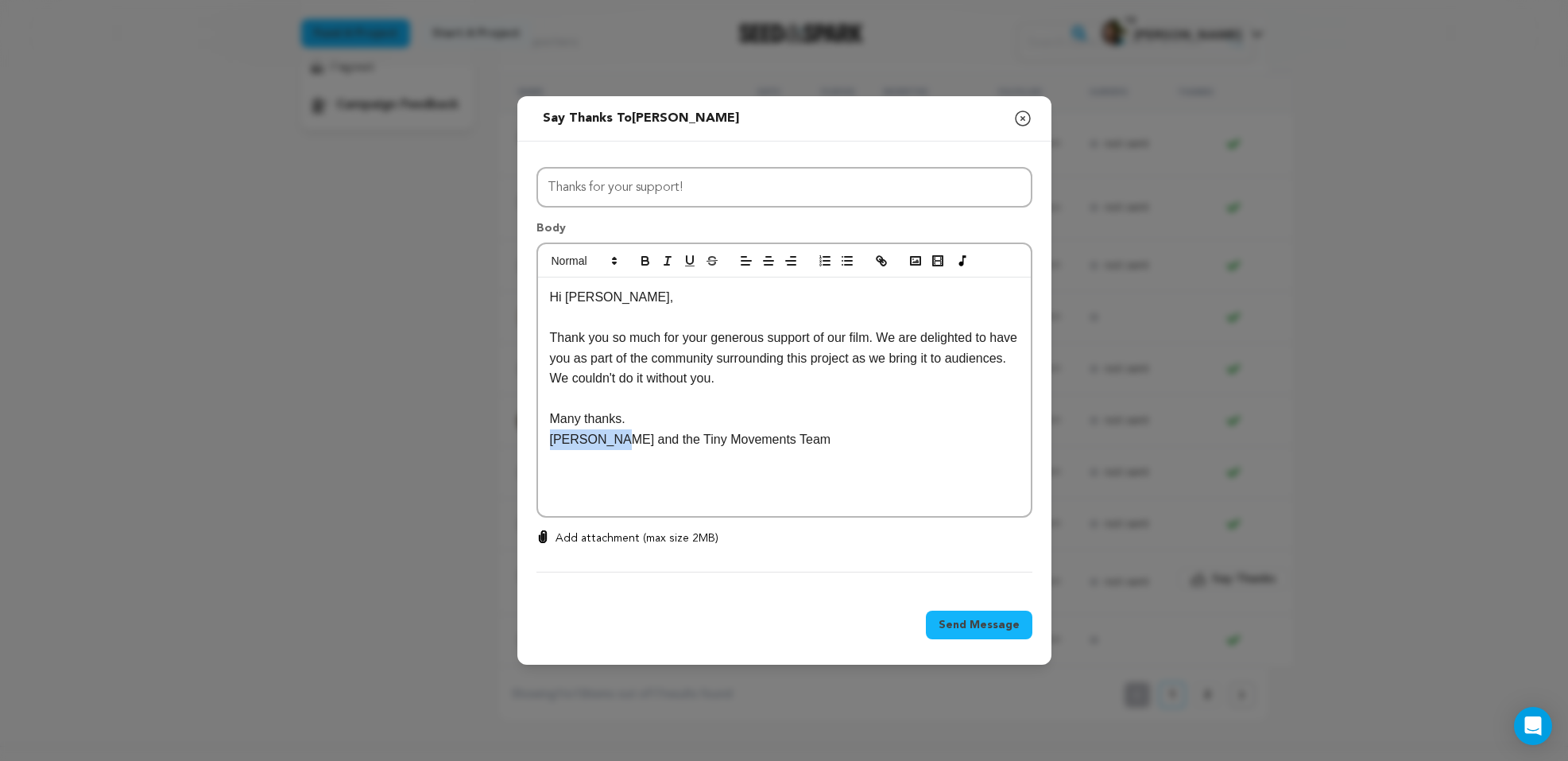
drag, startPoint x: 611, startPoint y: 436, endPoint x: 528, endPoint y: 433, distance: 83.1
click at [528, 433] on div "All Incentives Social Media Shoutout Thank you Filmed thank you video from a me…" at bounding box center [784, 366] width 534 height 450
click at [991, 624] on span "Send Message" at bounding box center [979, 624] width 81 height 16
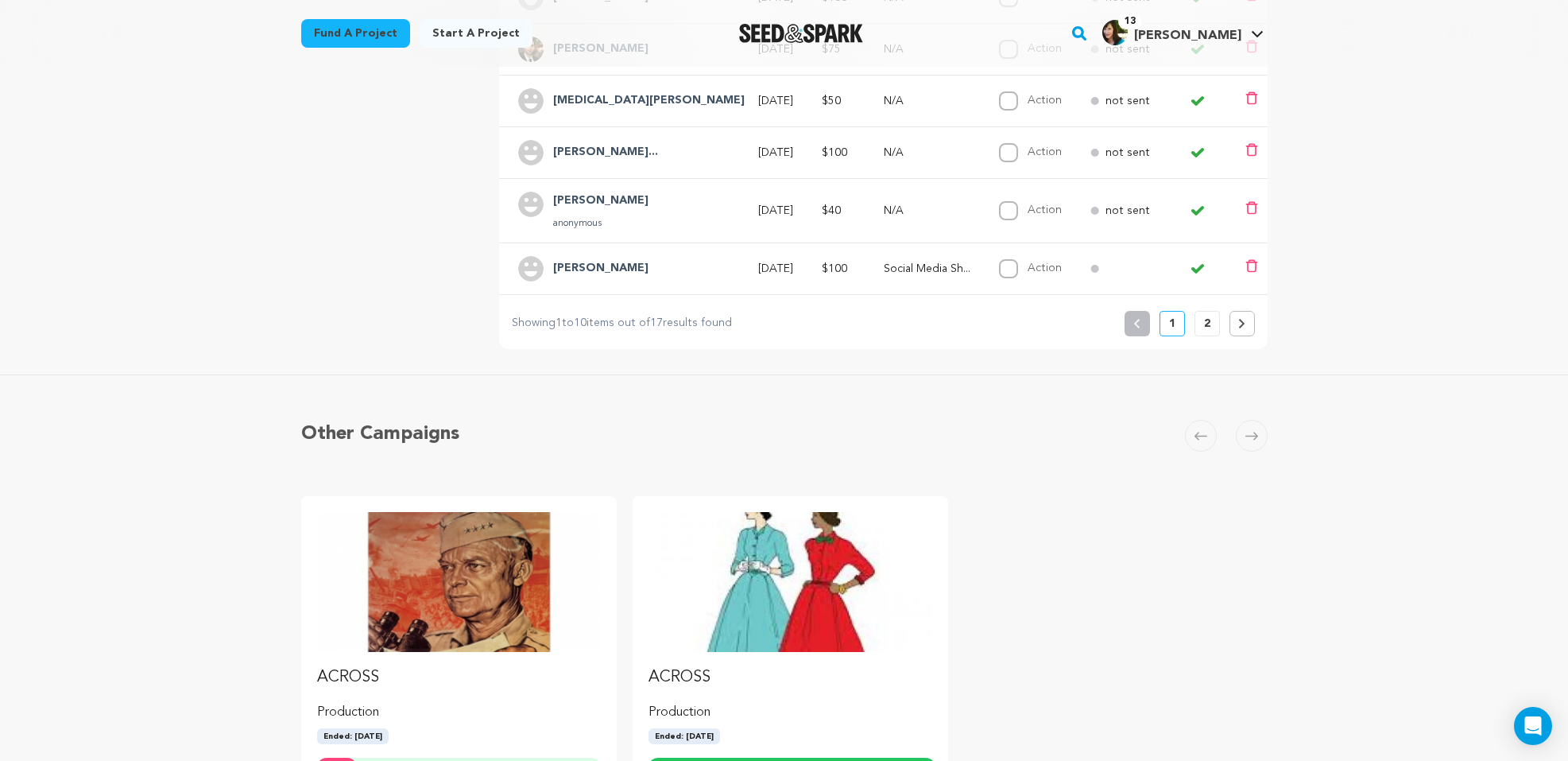
scroll to position [687, 0]
click at [1238, 318] on icon at bounding box center [1241, 323] width 7 height 10
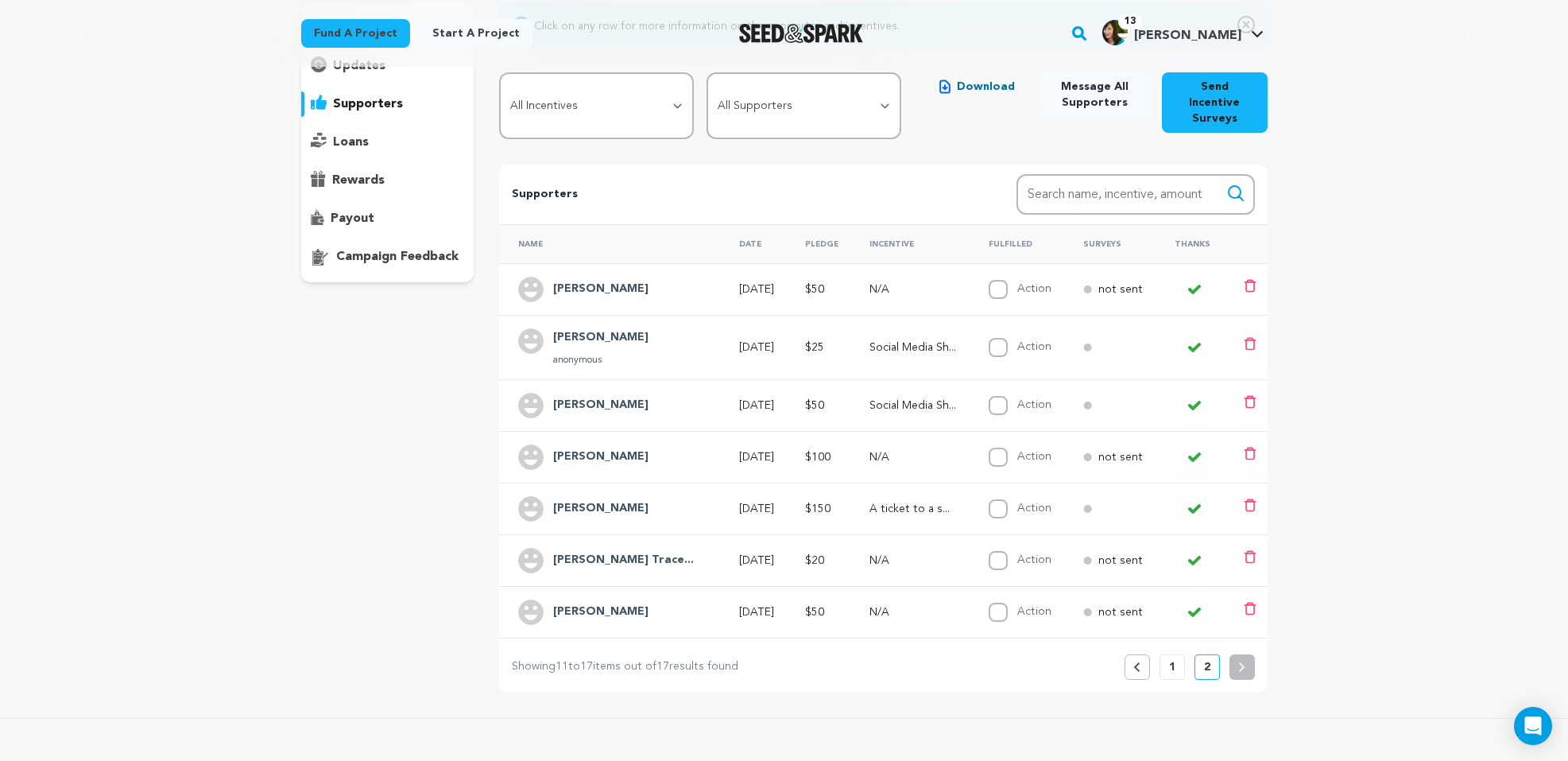
scroll to position [172, 0]
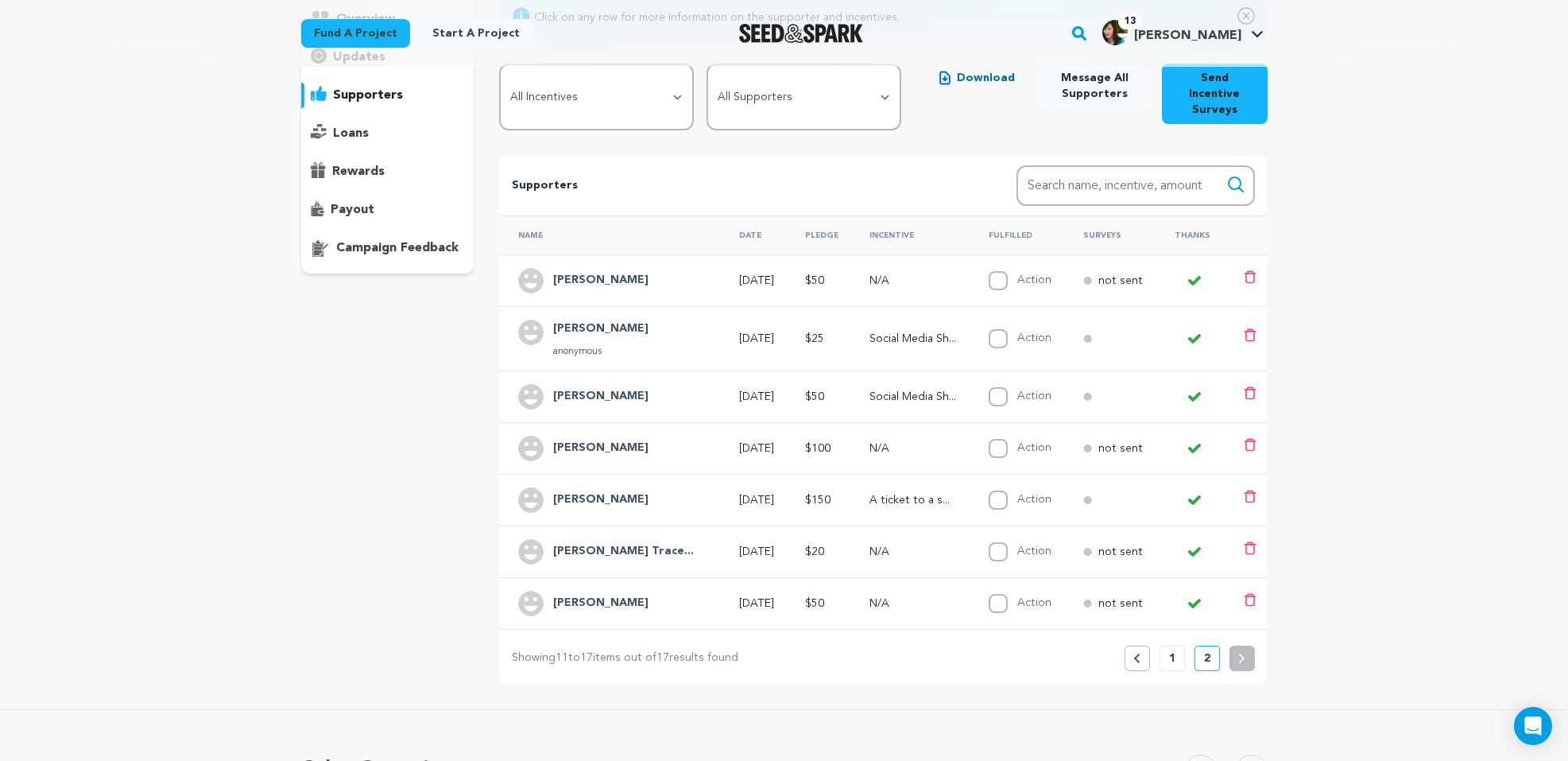
click at [1167, 645] on button "1" at bounding box center [1172, 658] width 26 height 26
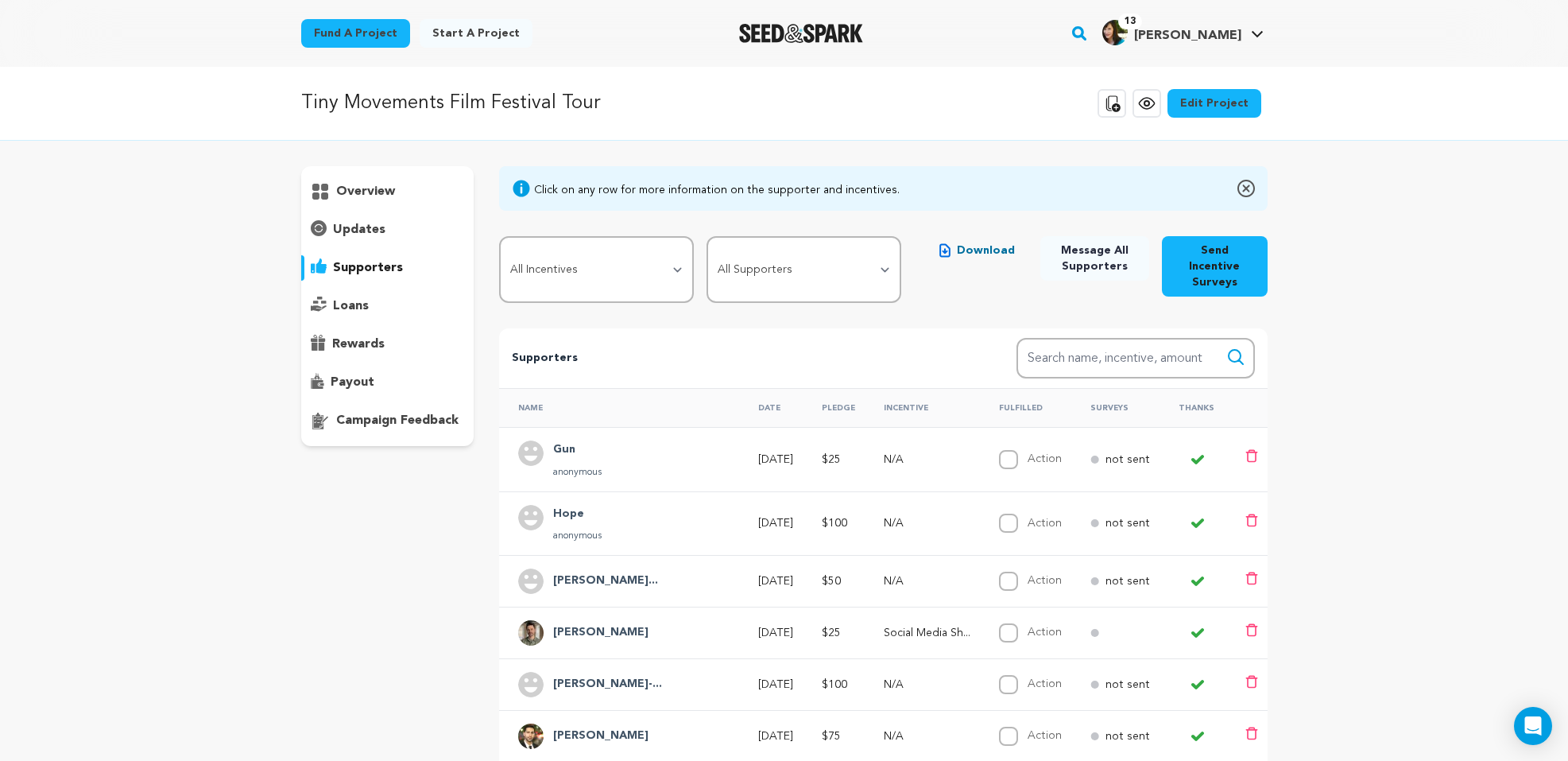
scroll to position [0, 0]
click at [1152, 104] on icon at bounding box center [1147, 103] width 19 height 19
